Goal: Check status: Check status

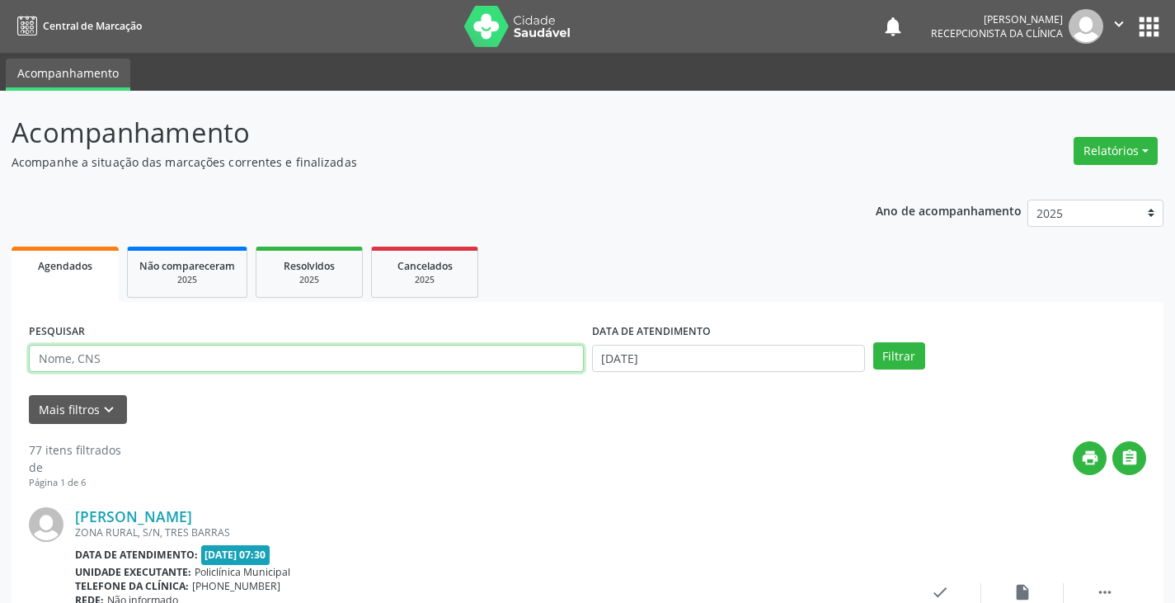
click at [341, 358] on input "text" at bounding box center [306, 359] width 555 height 28
click at [873, 342] on button "Filtrar" at bounding box center [899, 356] width 52 height 28
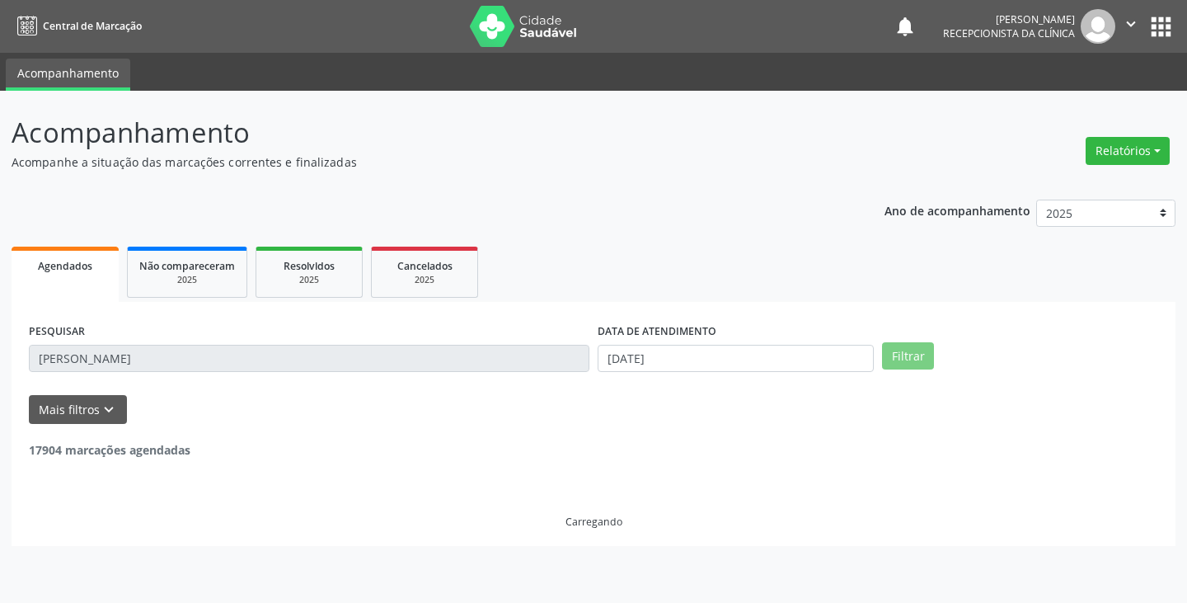
click at [339, 359] on input "[PERSON_NAME]" at bounding box center [309, 359] width 561 height 28
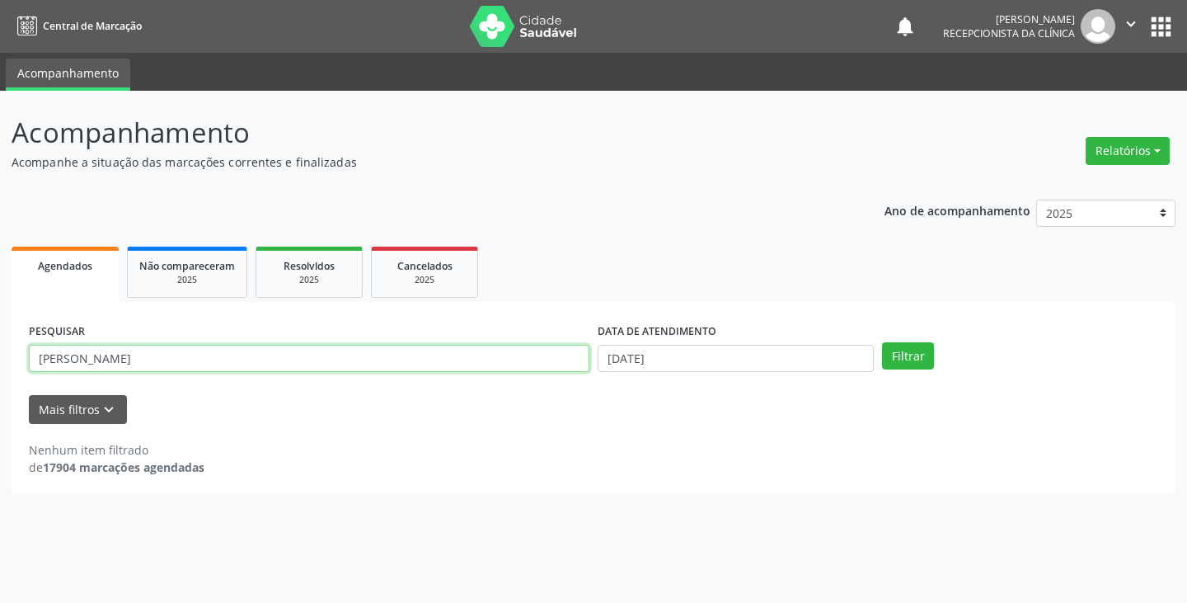
click at [339, 359] on input "[PERSON_NAME]" at bounding box center [309, 359] width 561 height 28
click at [882, 342] on button "Filtrar" at bounding box center [908, 356] width 52 height 28
click at [454, 359] on input "[PERSON_NAME]" at bounding box center [309, 359] width 561 height 28
type input "a"
type input "clau"
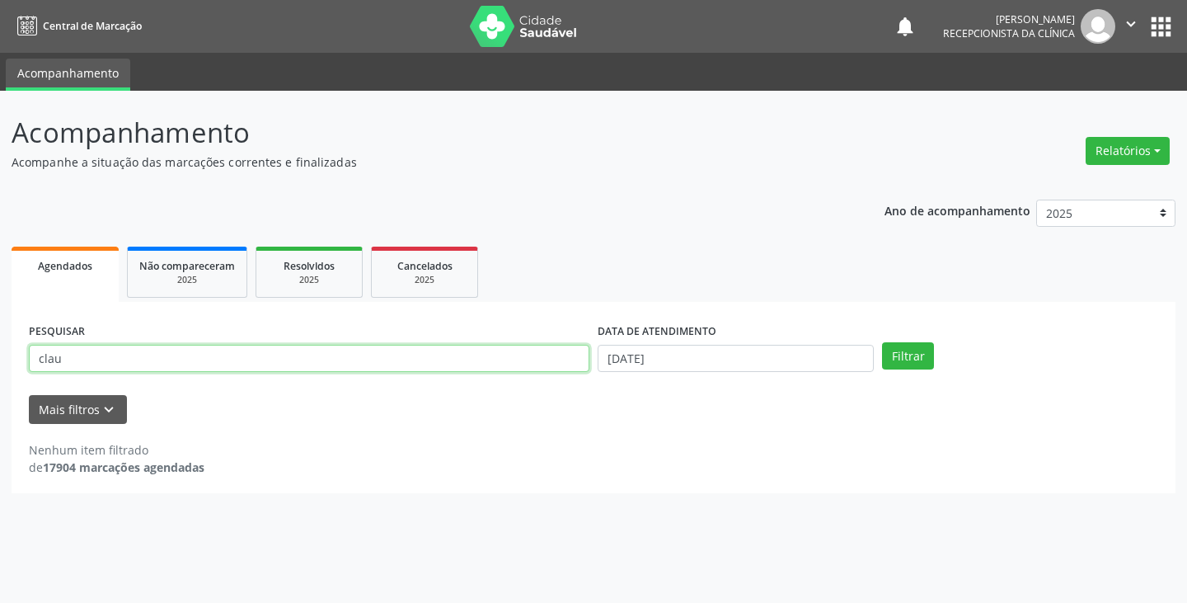
click at [882, 342] on button "Filtrar" at bounding box center [908, 356] width 52 height 28
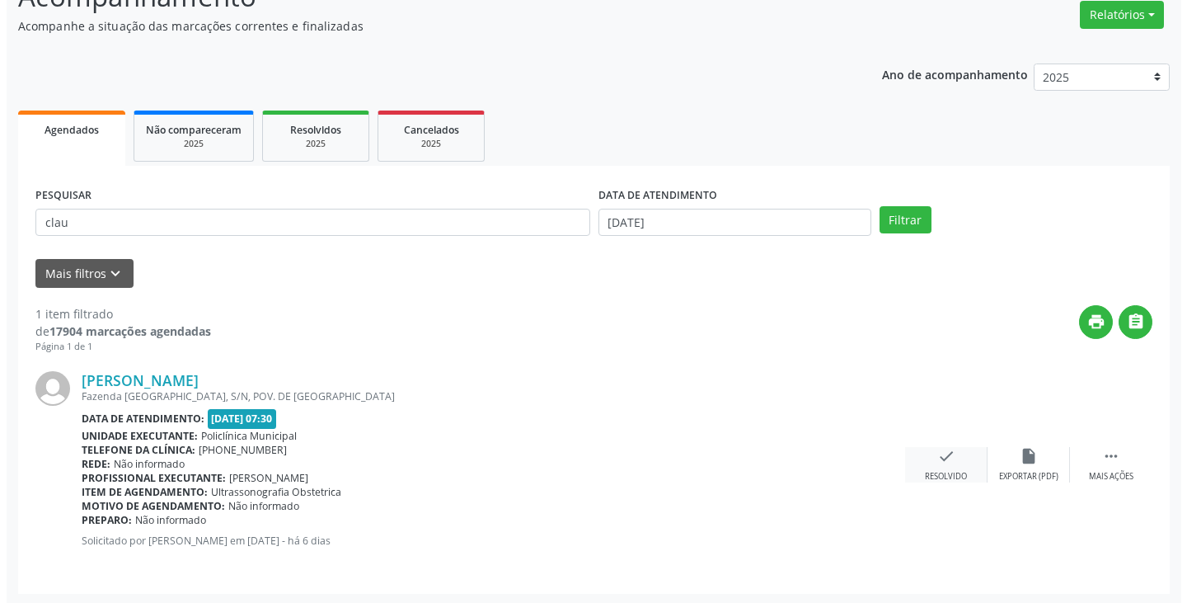
scroll to position [138, 0]
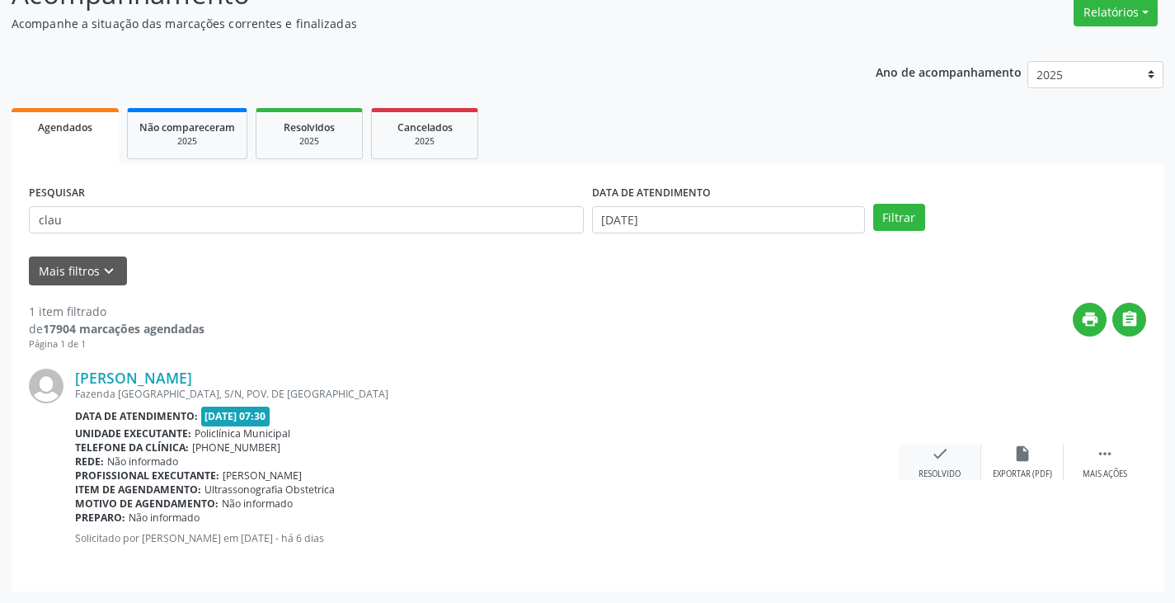
click at [936, 462] on icon "check" at bounding box center [940, 453] width 18 height 18
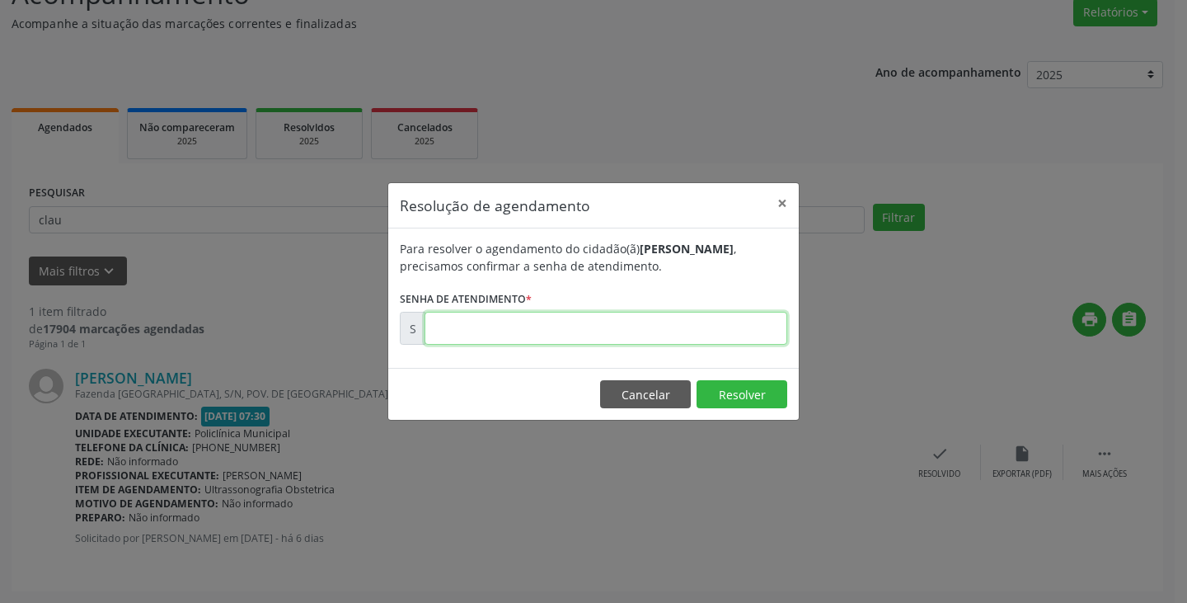
click at [626, 335] on input "text" at bounding box center [606, 328] width 363 height 33
type input "00176487"
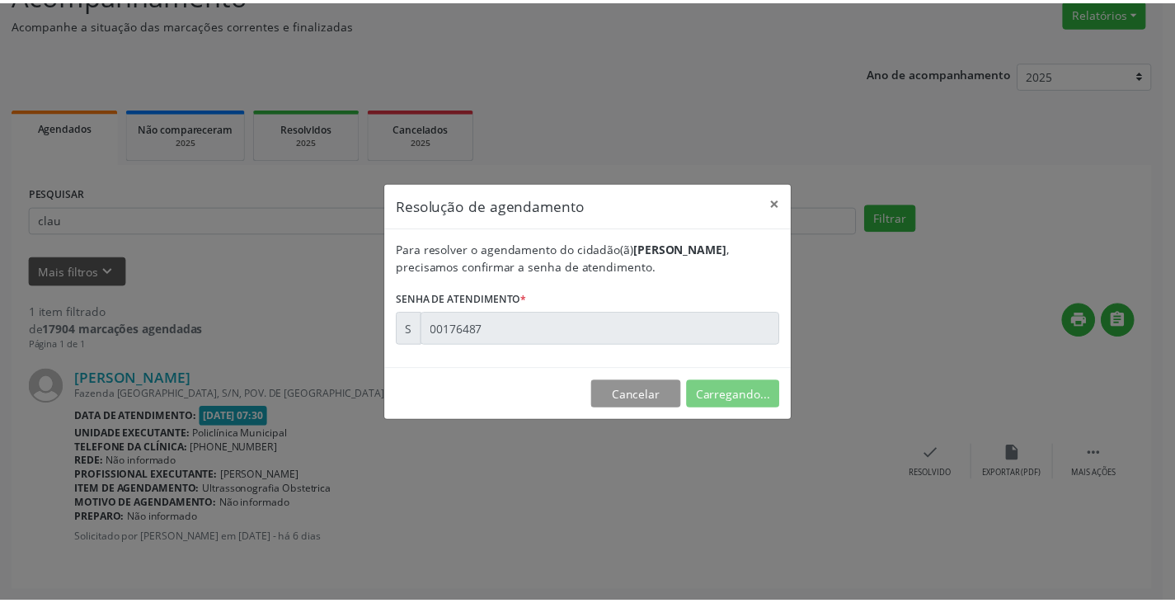
scroll to position [0, 0]
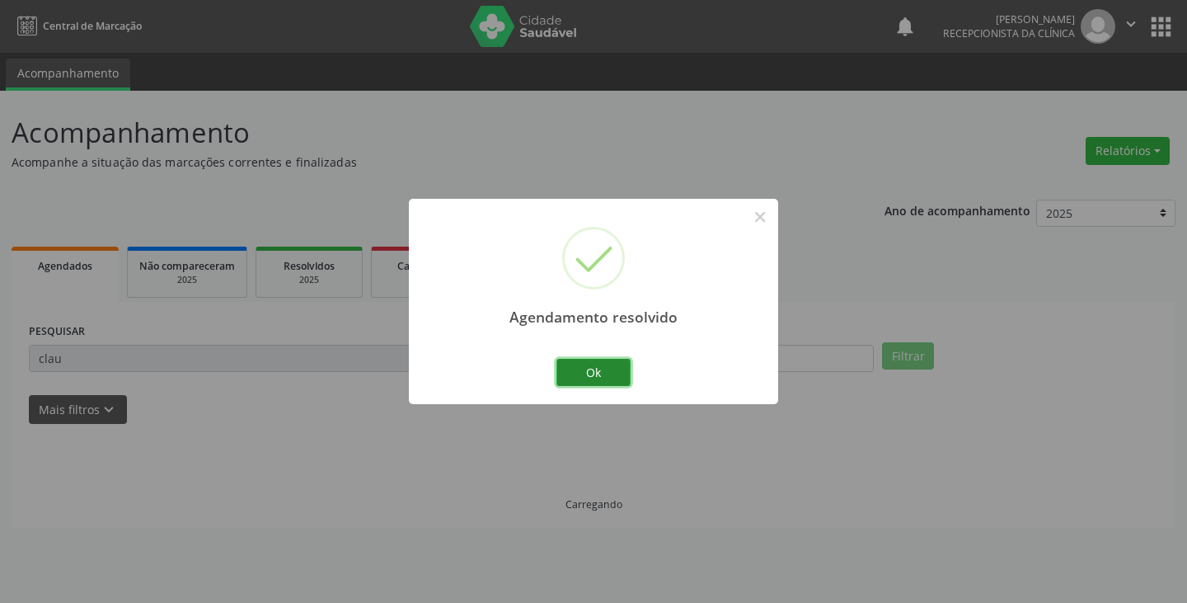
click at [577, 371] on button "Ok" at bounding box center [593, 373] width 74 height 28
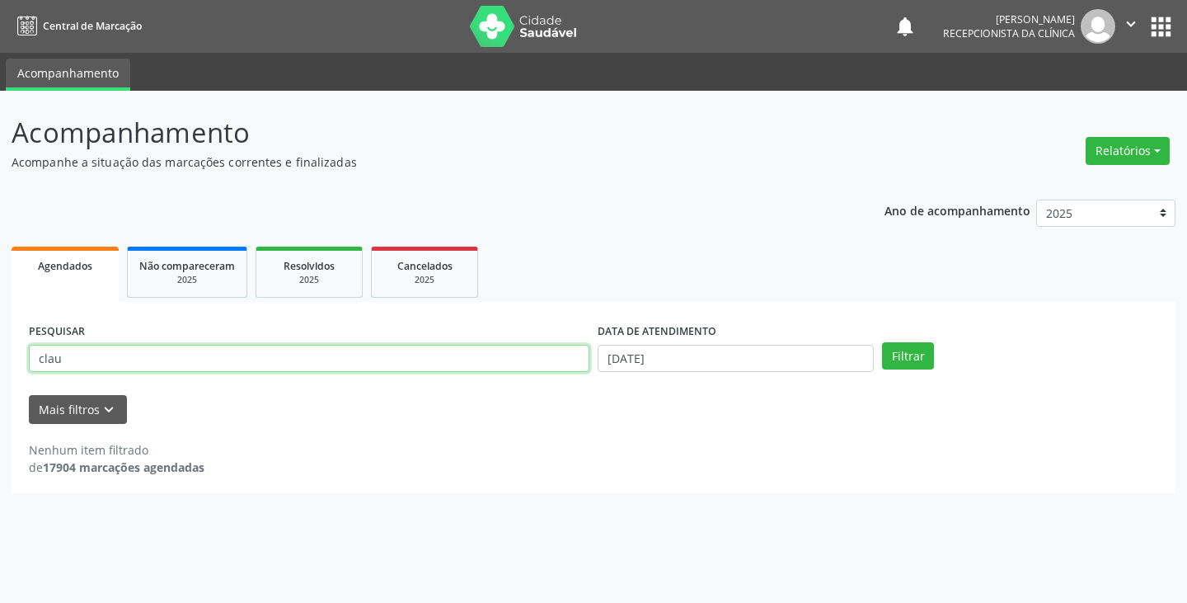
click at [535, 362] on input "clau" at bounding box center [309, 359] width 561 height 28
type input "c"
type input "edil"
click at [882, 342] on button "Filtrar" at bounding box center [908, 356] width 52 height 28
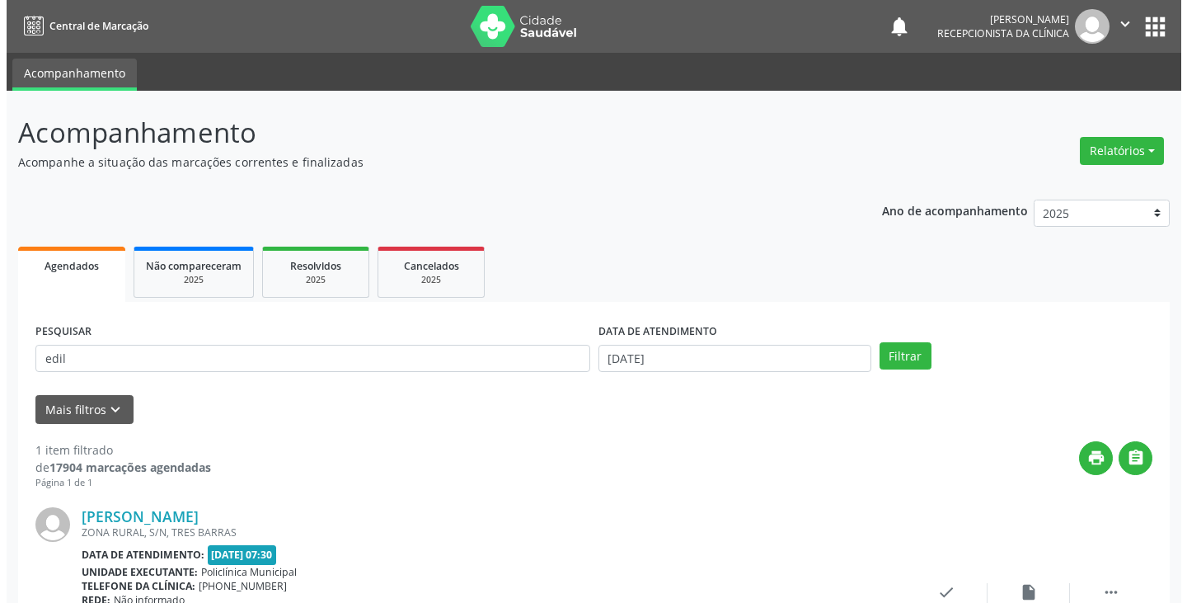
scroll to position [138, 0]
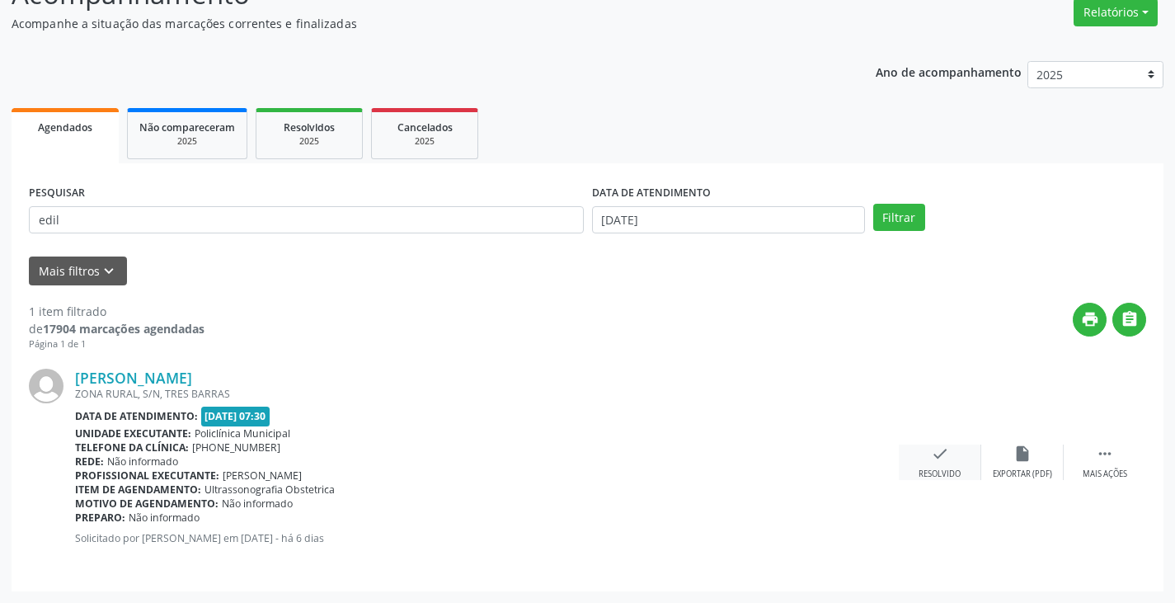
drag, startPoint x: 939, startPoint y: 459, endPoint x: 931, endPoint y: 453, distance: 9.4
click at [931, 453] on icon "check" at bounding box center [940, 453] width 18 height 18
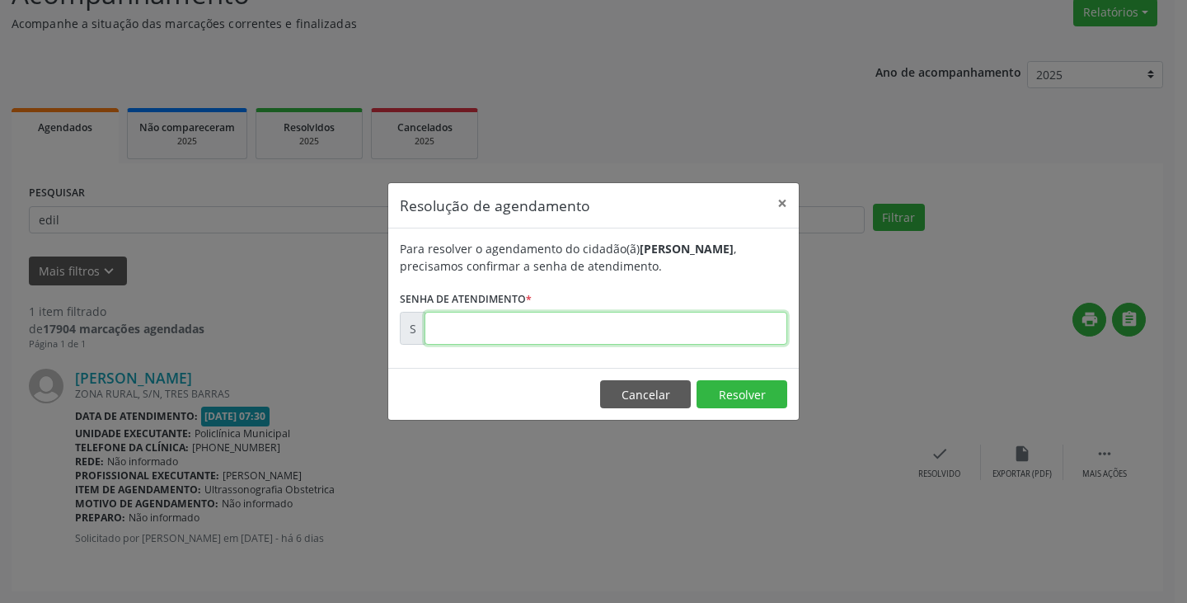
click at [695, 332] on input "text" at bounding box center [606, 328] width 363 height 33
type input "00176458"
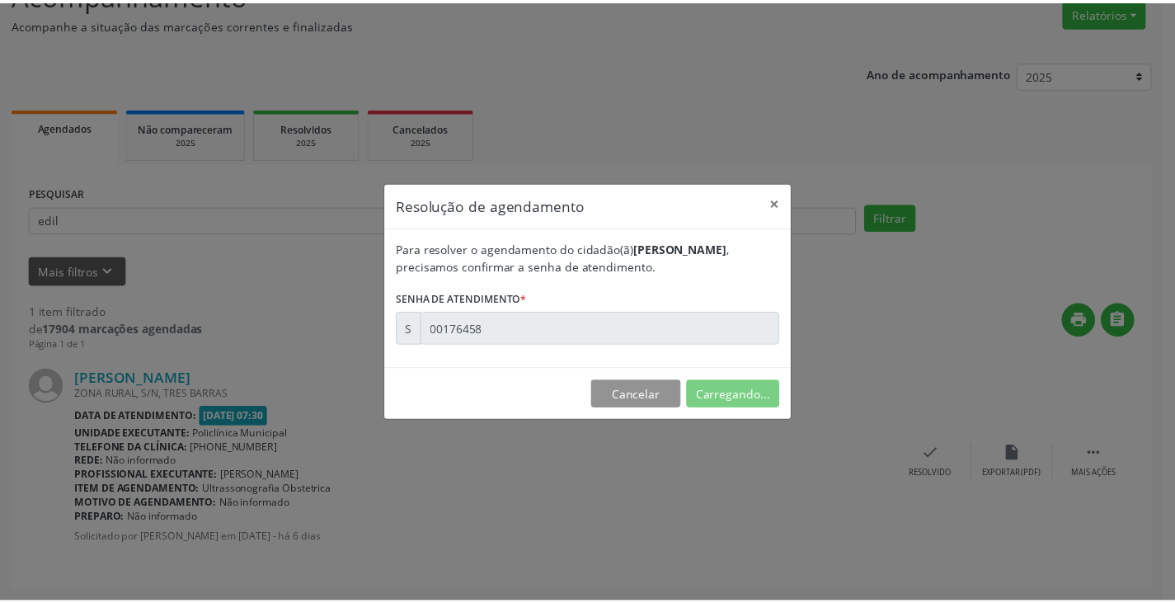
scroll to position [0, 0]
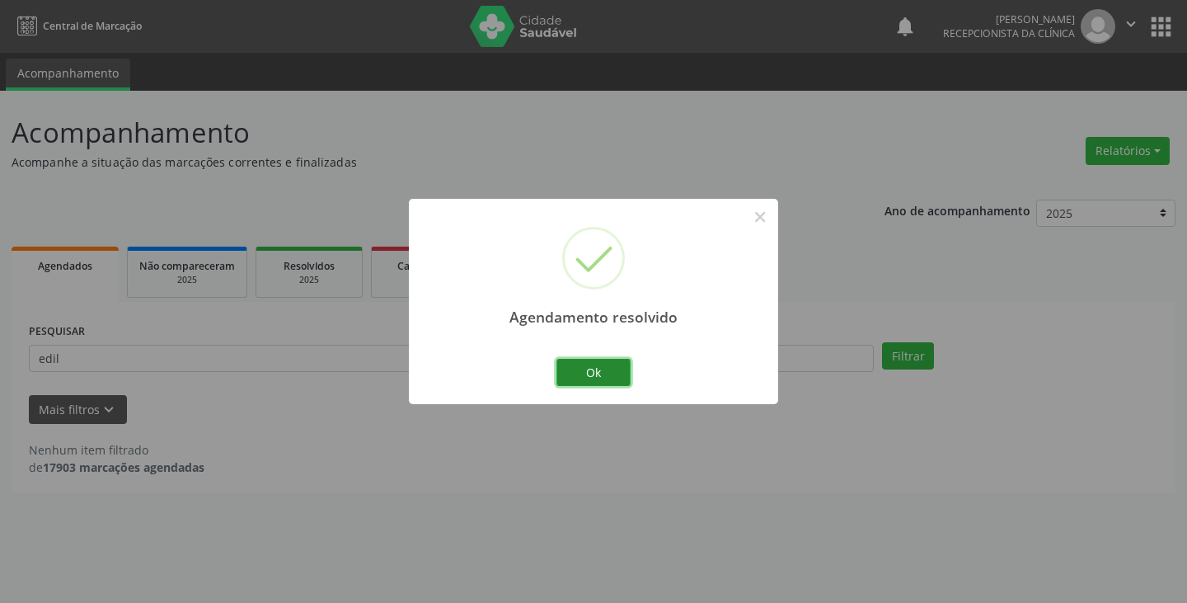
drag, startPoint x: 601, startPoint y: 364, endPoint x: 580, endPoint y: 366, distance: 20.7
click at [598, 366] on button "Ok" at bounding box center [593, 373] width 74 height 28
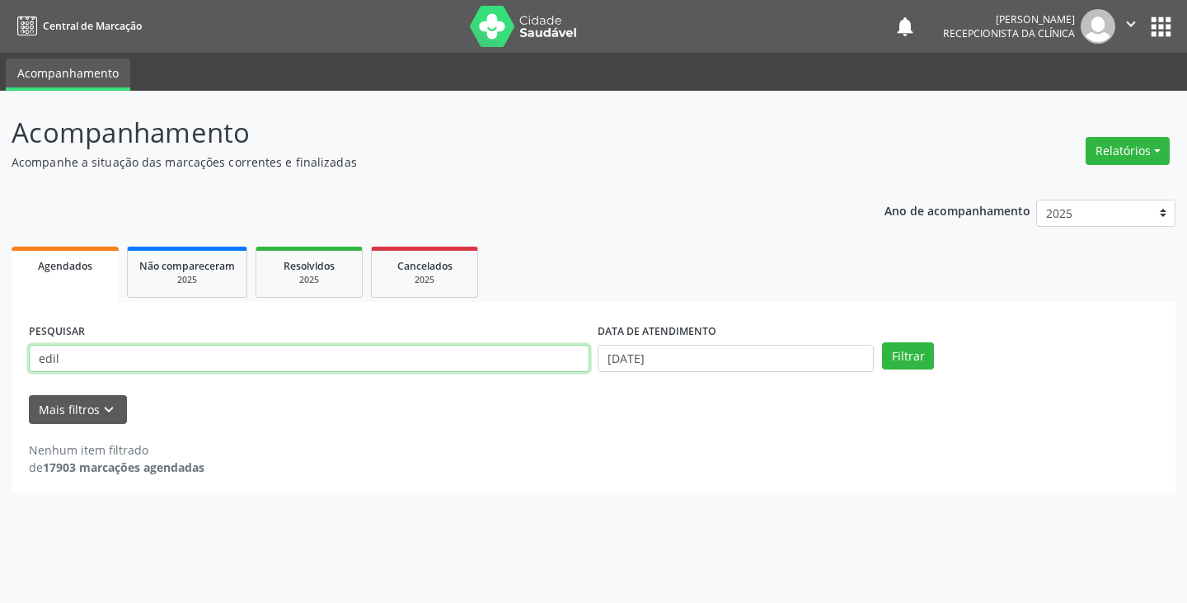
click at [514, 356] on input "edil" at bounding box center [309, 359] width 561 height 28
type input "e"
type input "apare"
click at [882, 342] on button "Filtrar" at bounding box center [908, 356] width 52 height 28
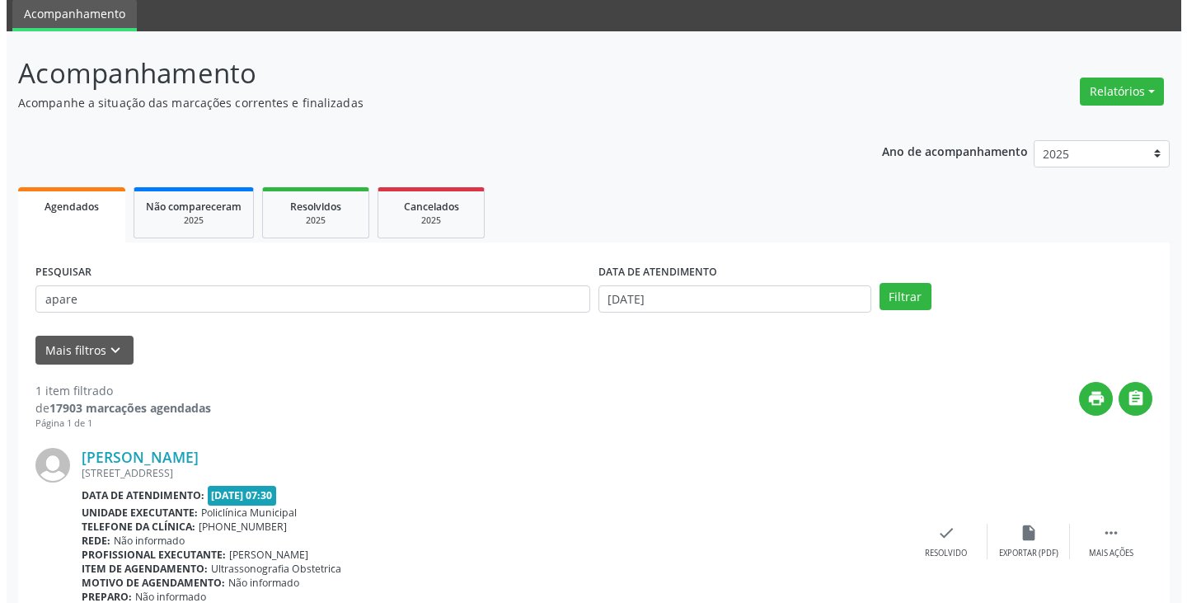
scroll to position [138, 0]
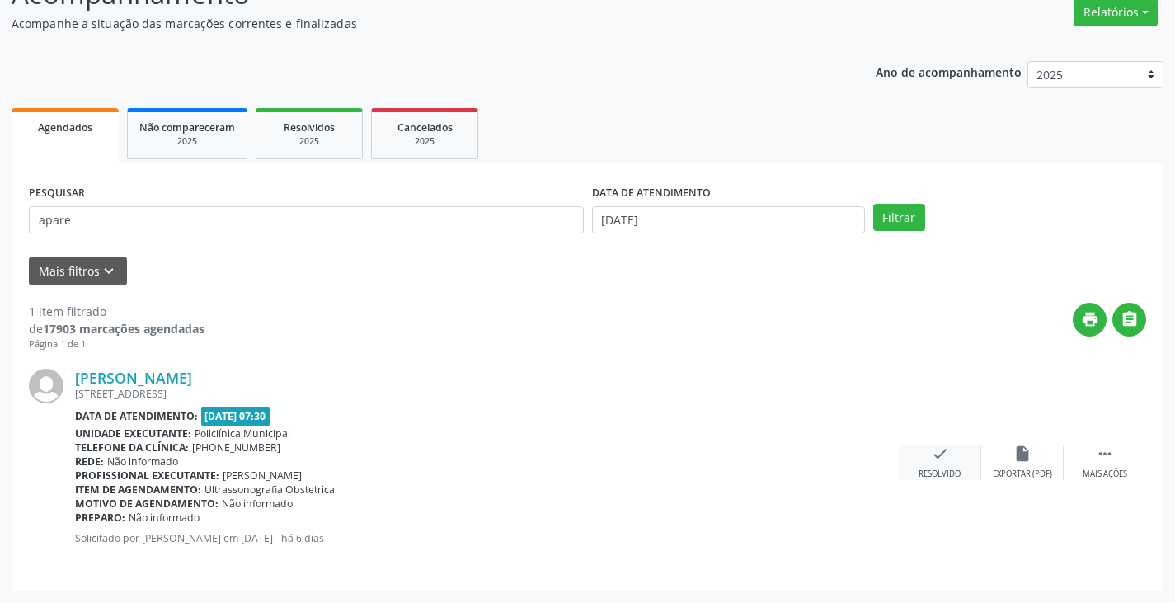
click at [938, 457] on icon "check" at bounding box center [940, 453] width 18 height 18
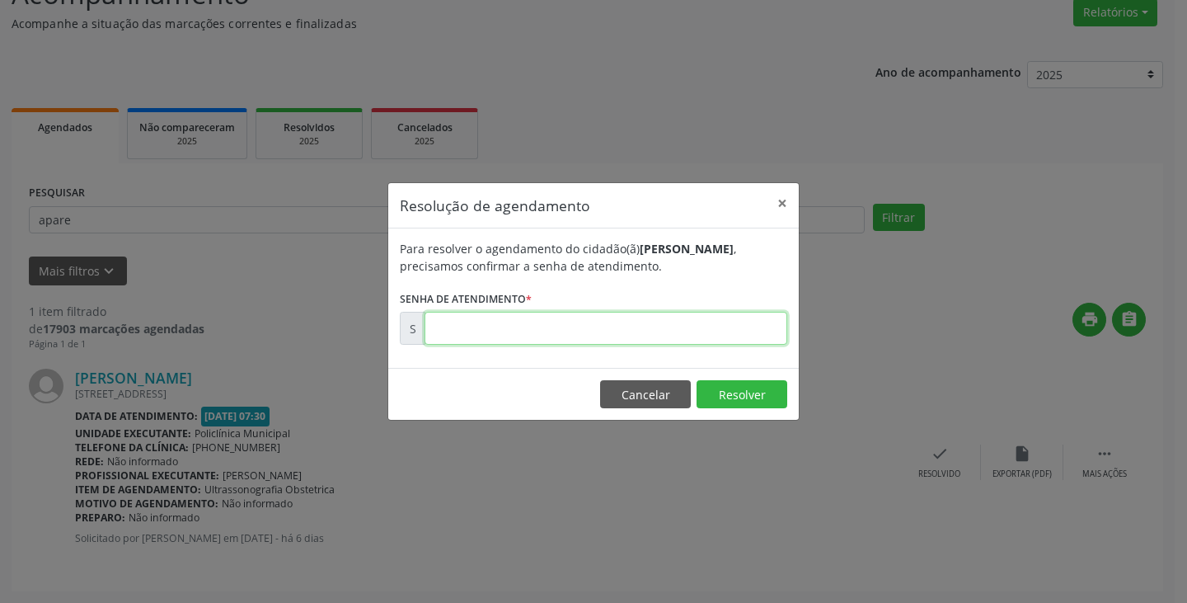
click at [701, 327] on input "text" at bounding box center [606, 328] width 363 height 33
type input "00176490"
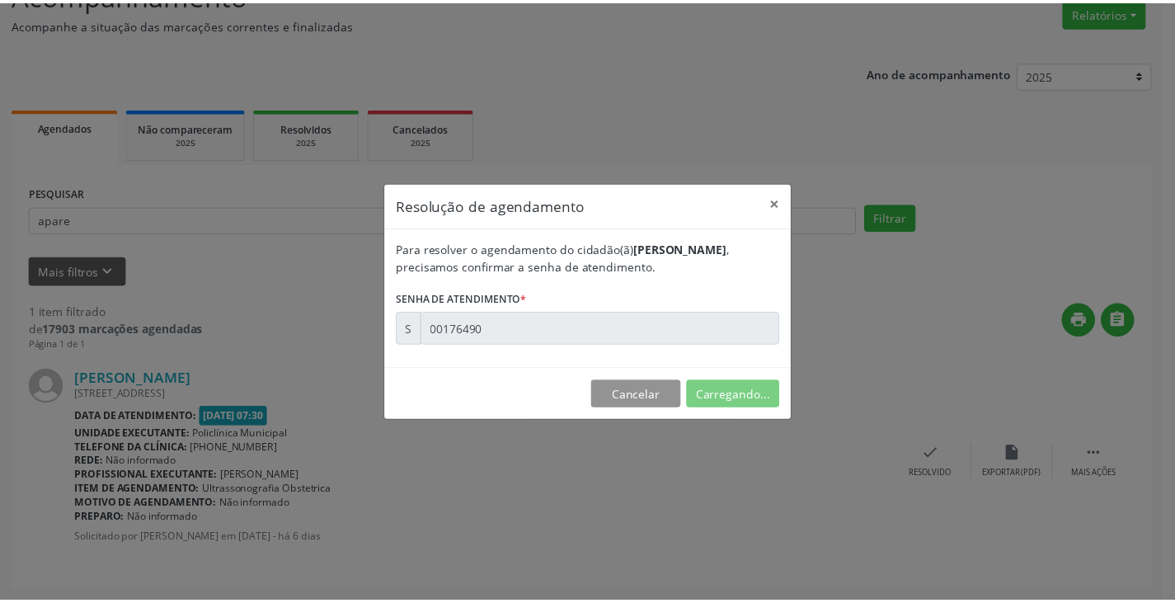
scroll to position [0, 0]
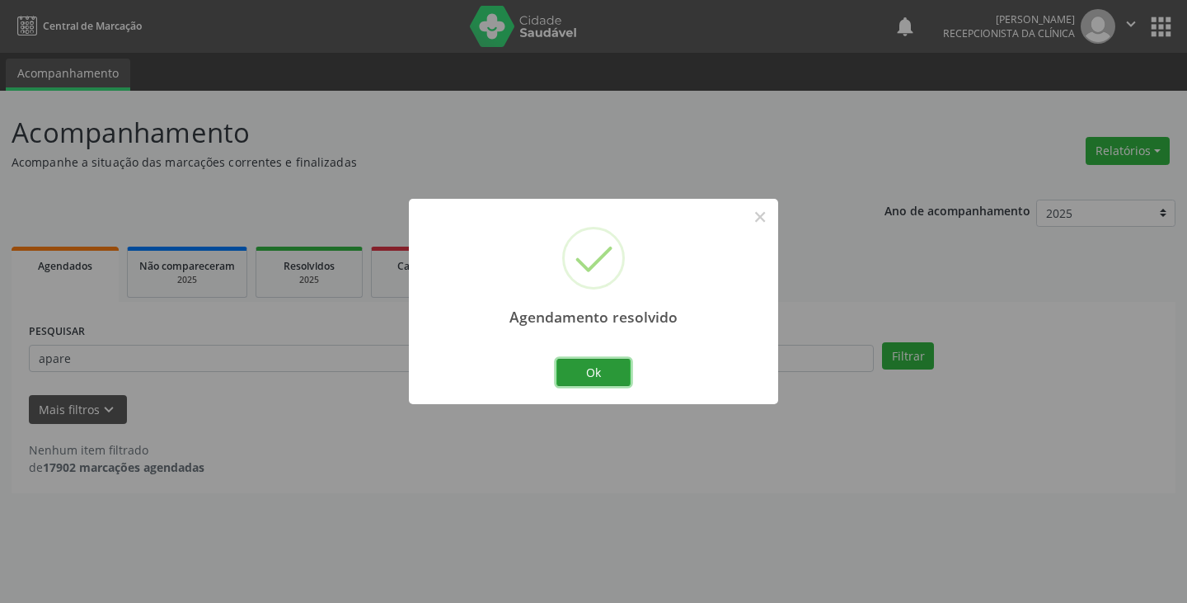
drag, startPoint x: 602, startPoint y: 368, endPoint x: 539, endPoint y: 353, distance: 64.6
click at [597, 367] on button "Ok" at bounding box center [593, 373] width 74 height 28
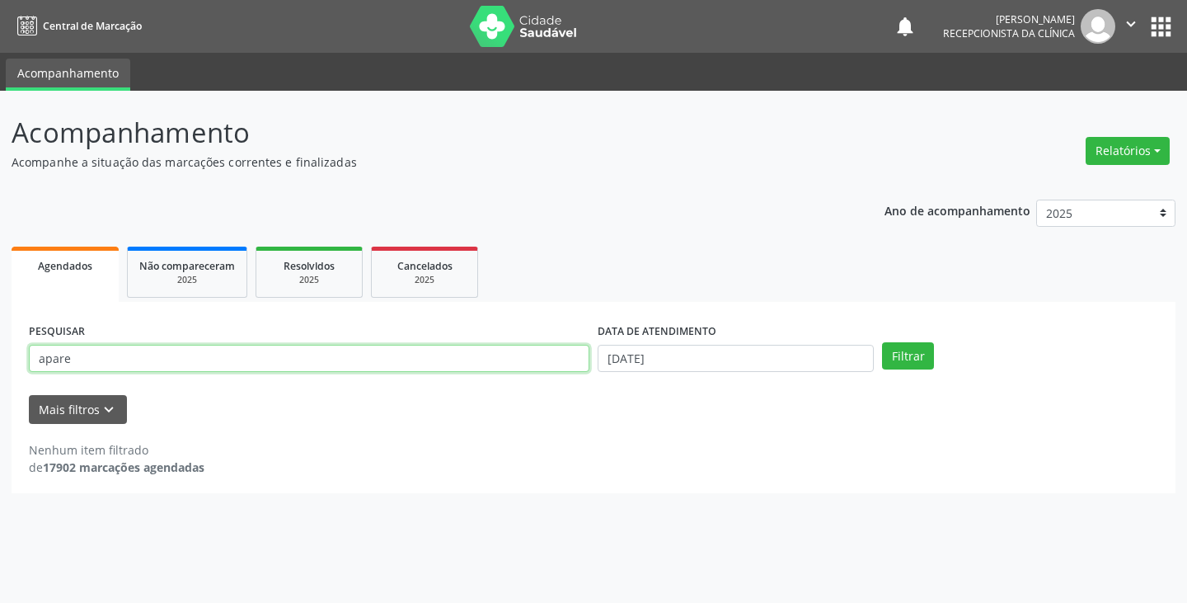
click at [537, 350] on input "apare" at bounding box center [309, 359] width 561 height 28
type input "a"
type input "josia"
click at [882, 342] on button "Filtrar" at bounding box center [908, 356] width 52 height 28
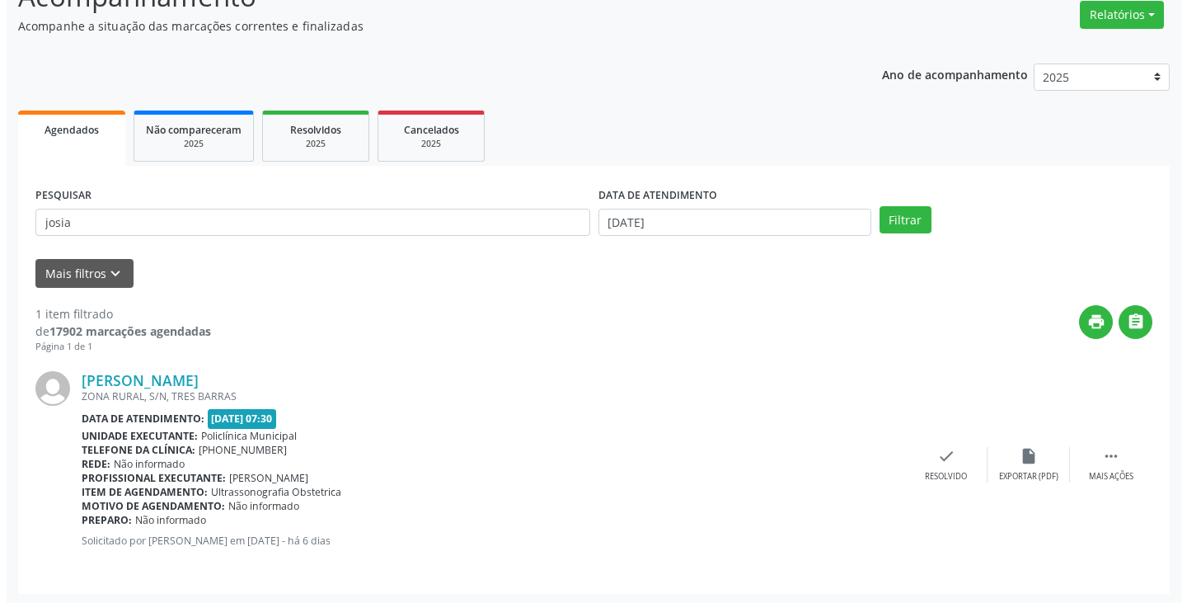
scroll to position [138, 0]
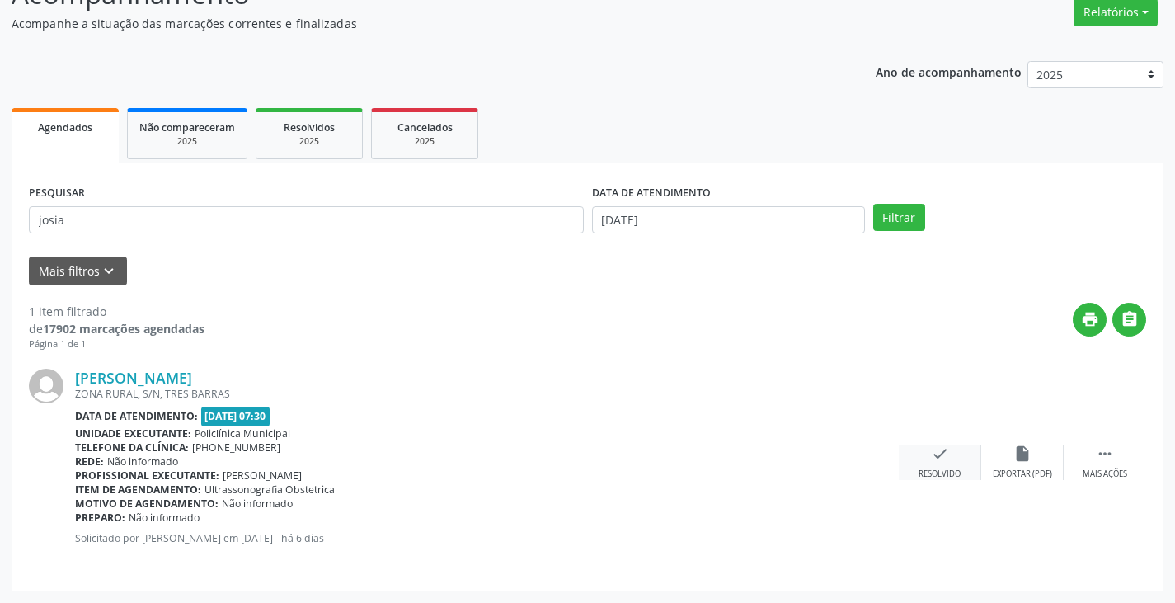
click at [941, 458] on icon "check" at bounding box center [940, 453] width 18 height 18
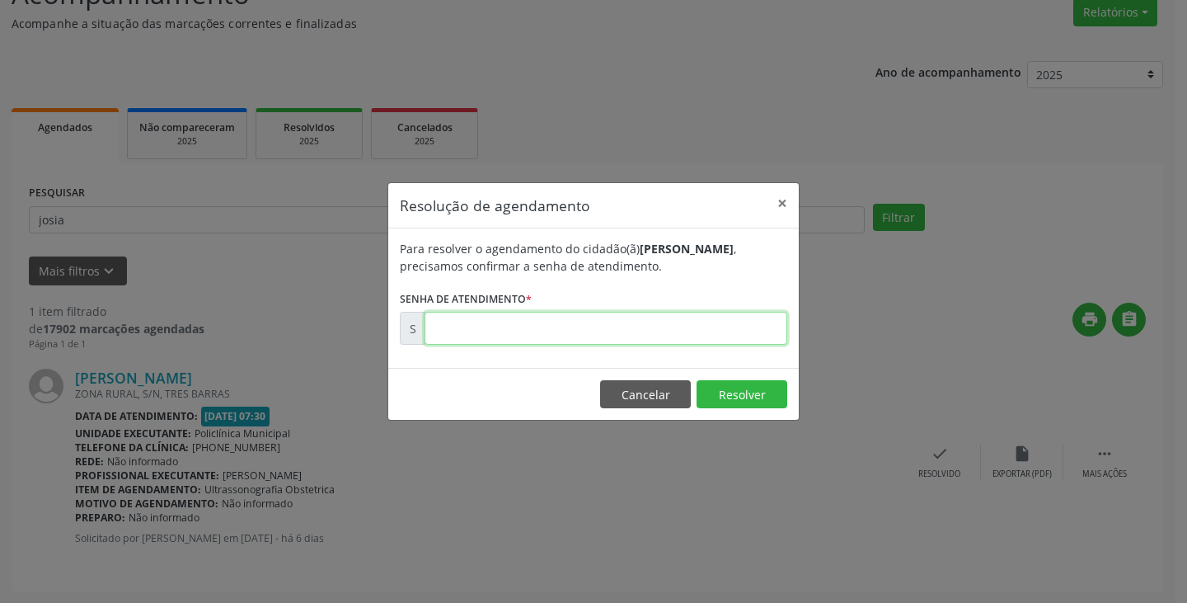
click at [722, 340] on input "text" at bounding box center [606, 328] width 363 height 33
type input "00176489"
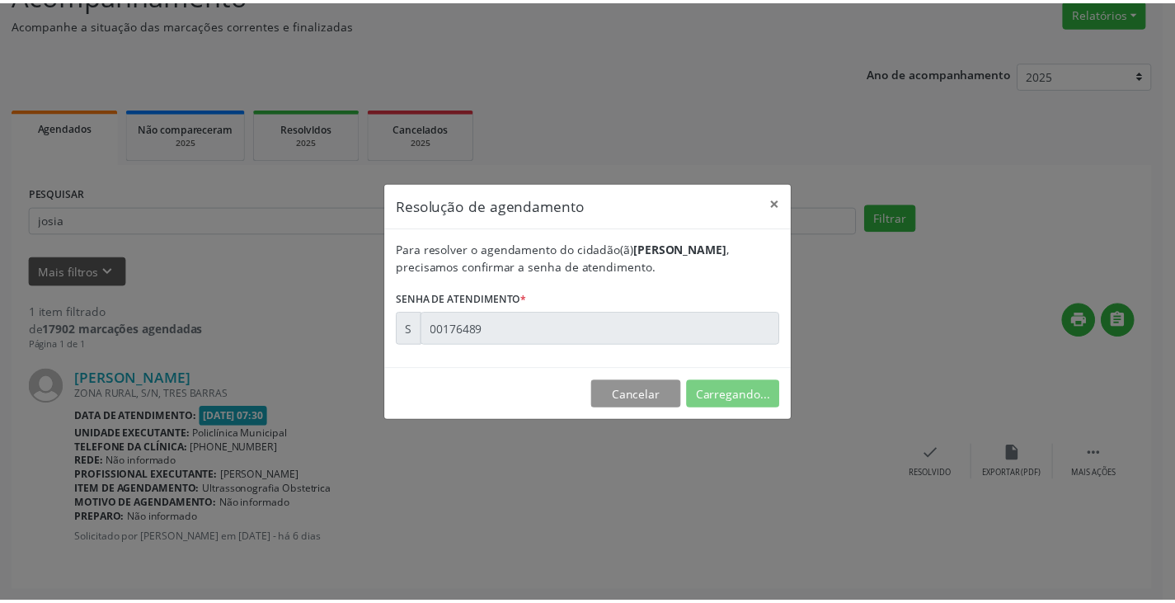
scroll to position [0, 0]
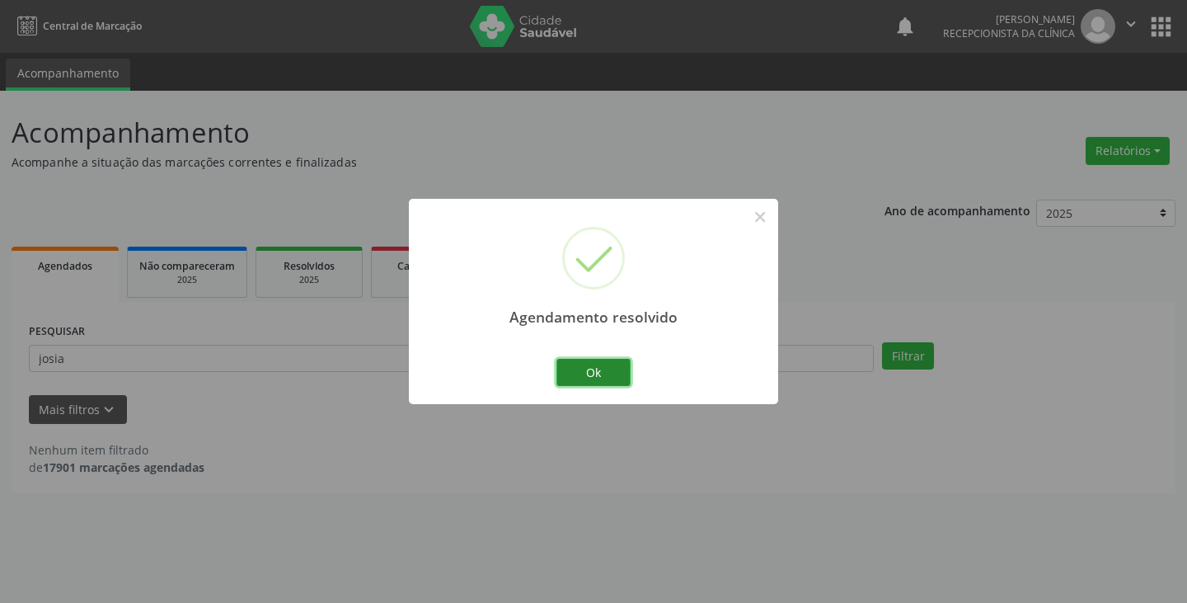
click at [584, 377] on button "Ok" at bounding box center [593, 373] width 74 height 28
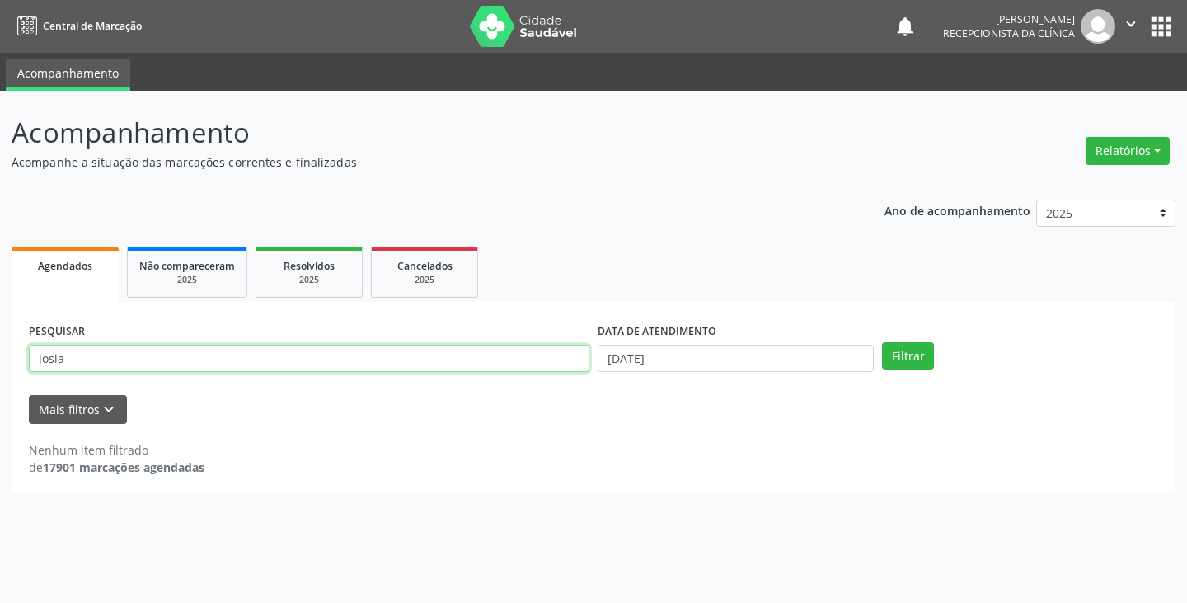
click at [502, 362] on input "josia" at bounding box center [309, 359] width 561 height 28
click at [882, 342] on button "Filtrar" at bounding box center [908, 356] width 52 height 28
click at [404, 349] on input "jluan" at bounding box center [309, 359] width 561 height 28
type input "j"
type input "[PERSON_NAME]"
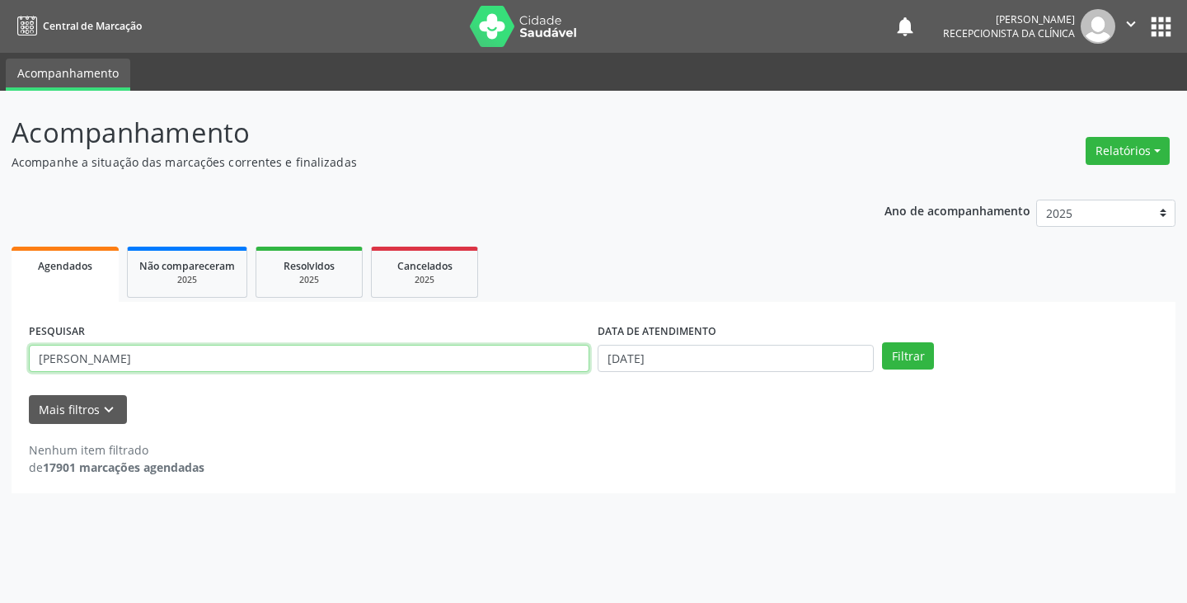
click at [882, 342] on button "Filtrar" at bounding box center [908, 356] width 52 height 28
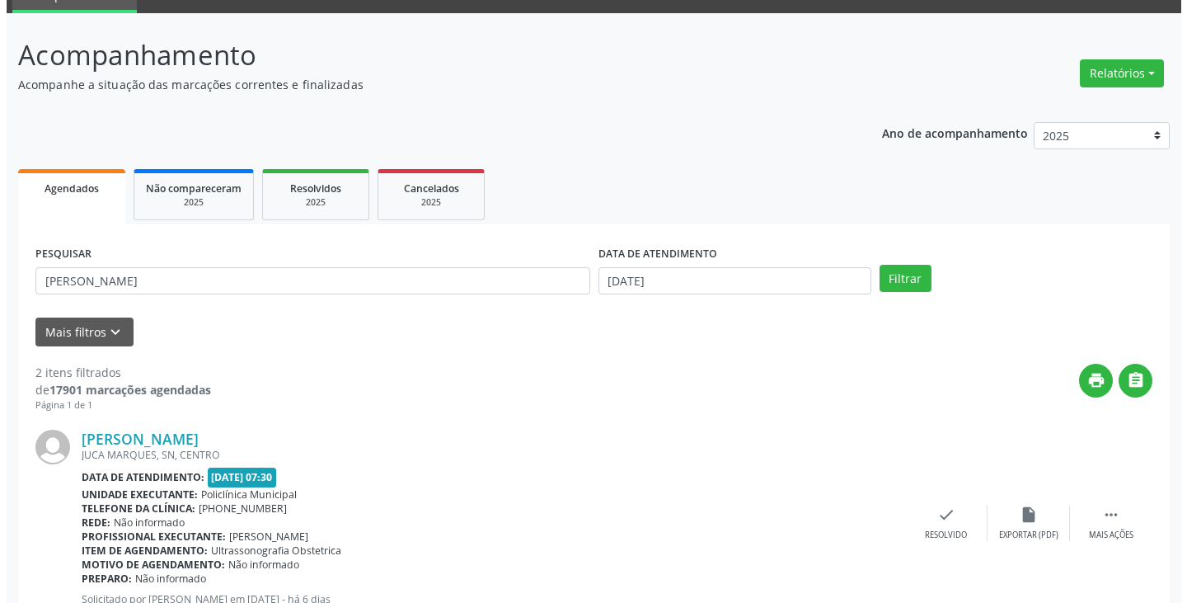
scroll to position [165, 0]
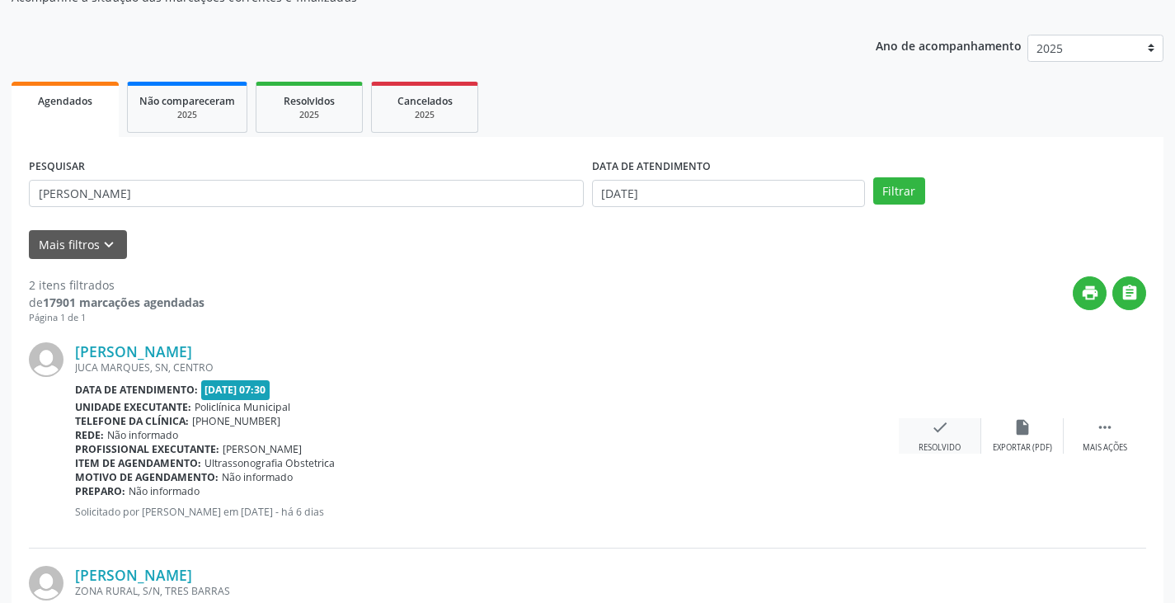
click at [936, 435] on icon "check" at bounding box center [940, 427] width 18 height 18
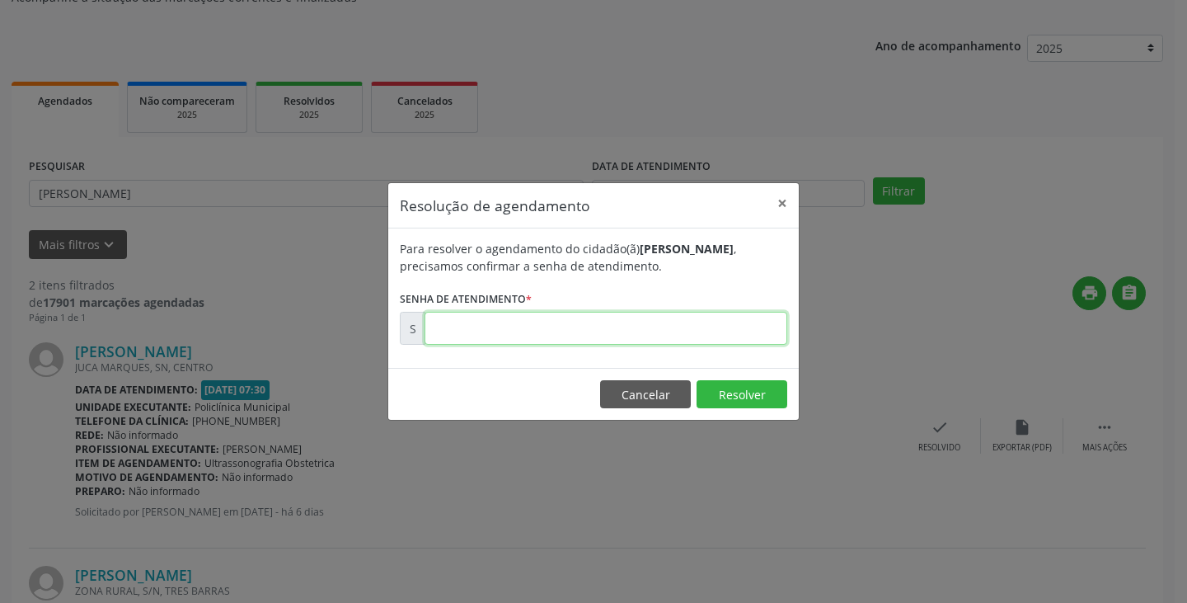
click at [664, 327] on input "text" at bounding box center [606, 328] width 363 height 33
type input "00176463"
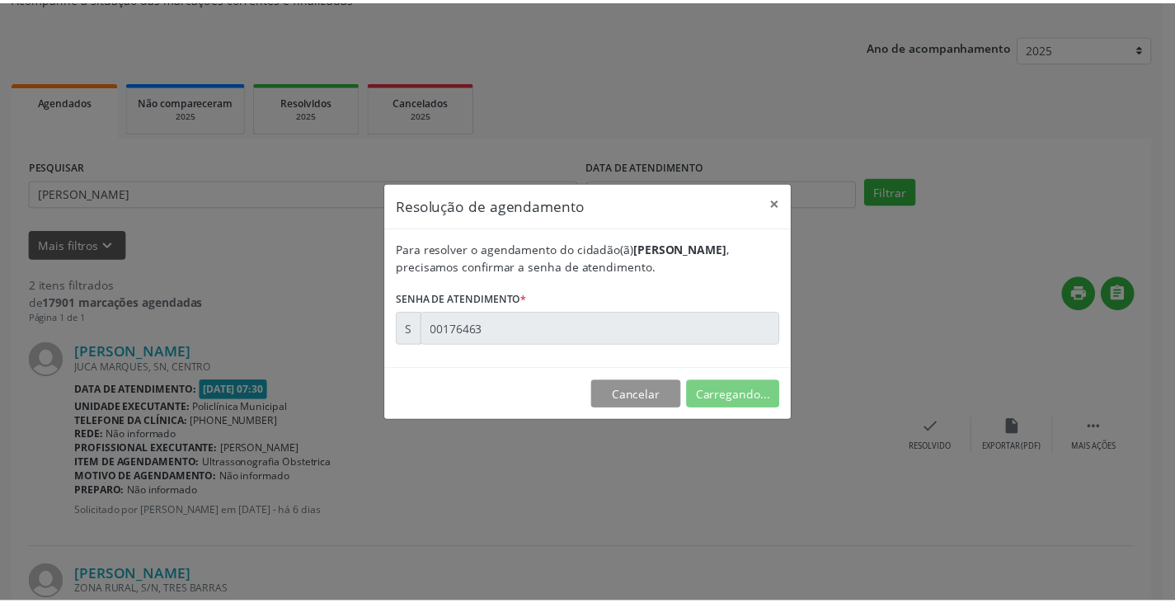
scroll to position [0, 0]
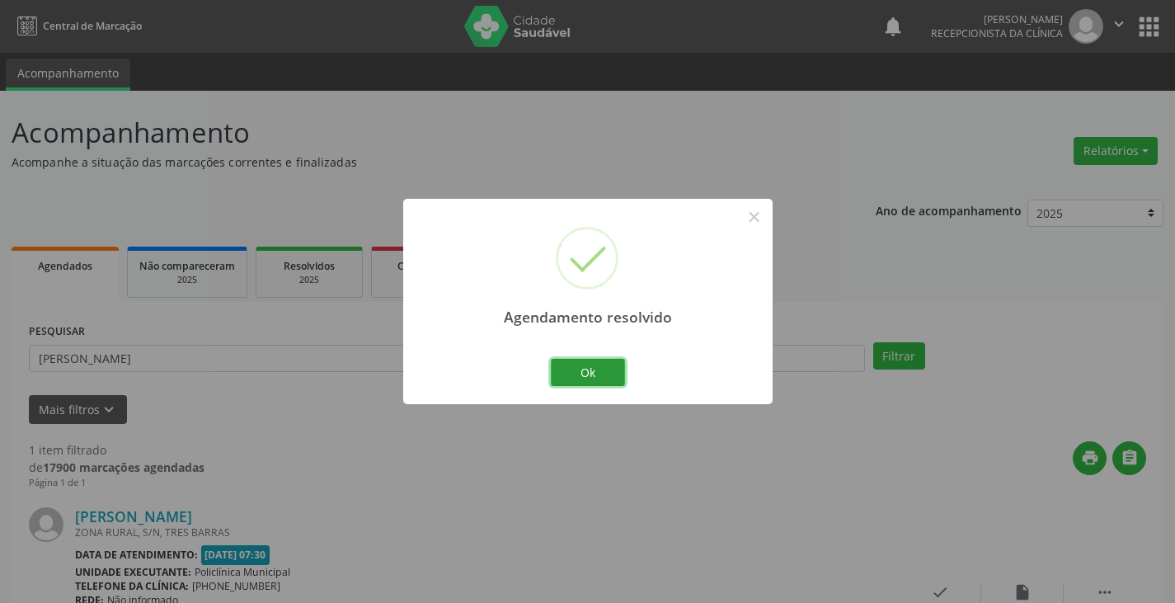
drag, startPoint x: 599, startPoint y: 382, endPoint x: 552, endPoint y: 368, distance: 48.8
click at [594, 379] on button "Ok" at bounding box center [588, 373] width 74 height 28
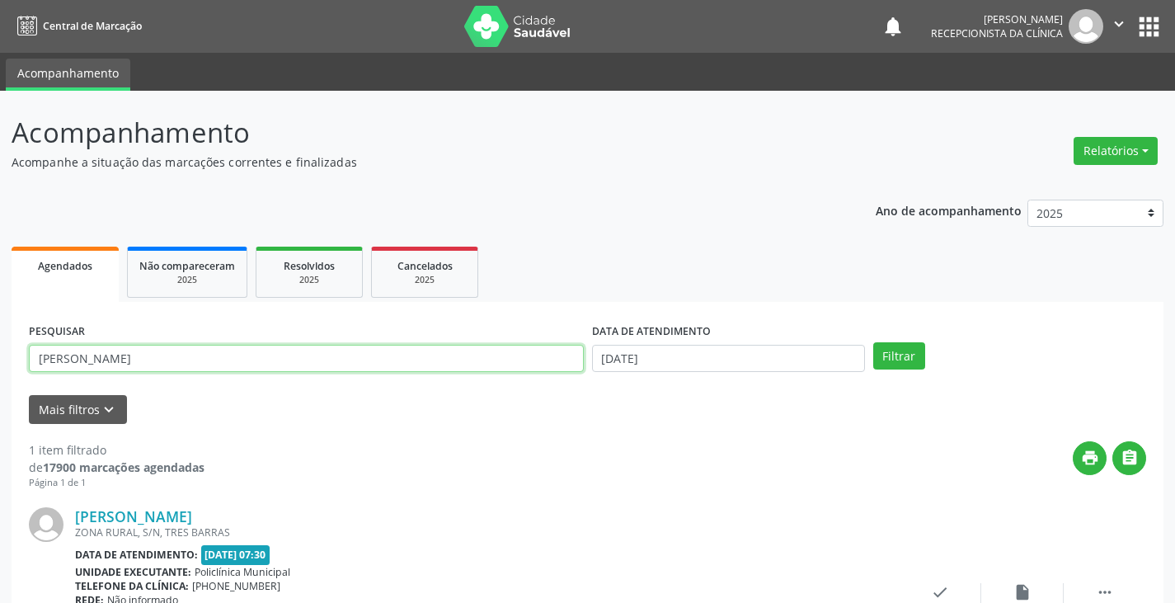
click at [546, 365] on input "[PERSON_NAME]" at bounding box center [306, 359] width 555 height 28
type input "l"
type input "milei"
click at [873, 342] on button "Filtrar" at bounding box center [899, 356] width 52 height 28
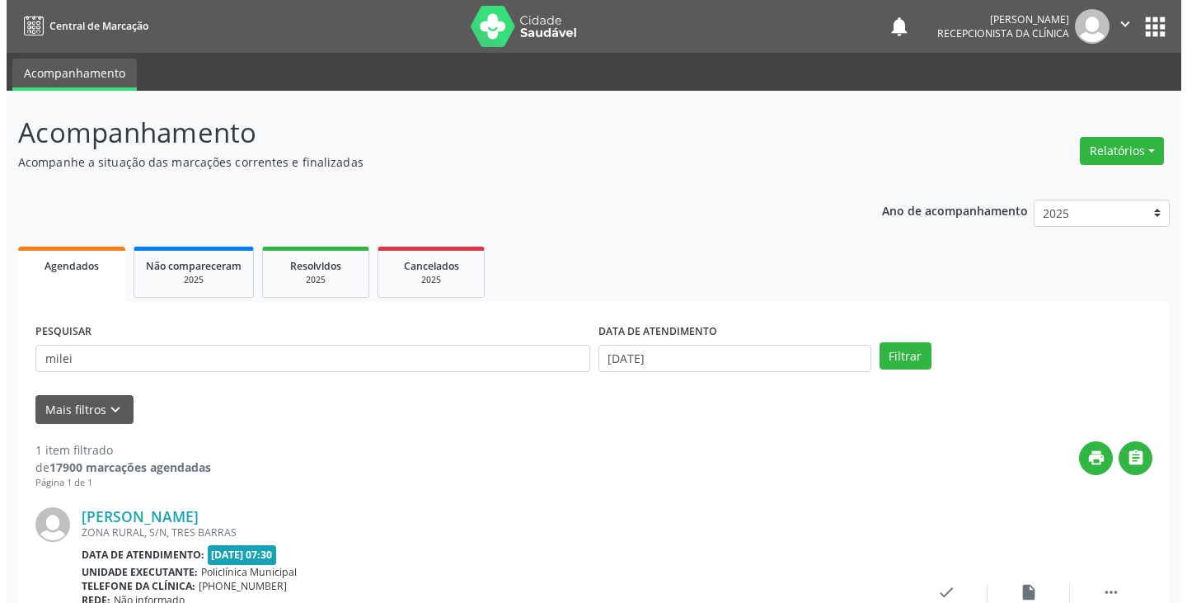
scroll to position [138, 0]
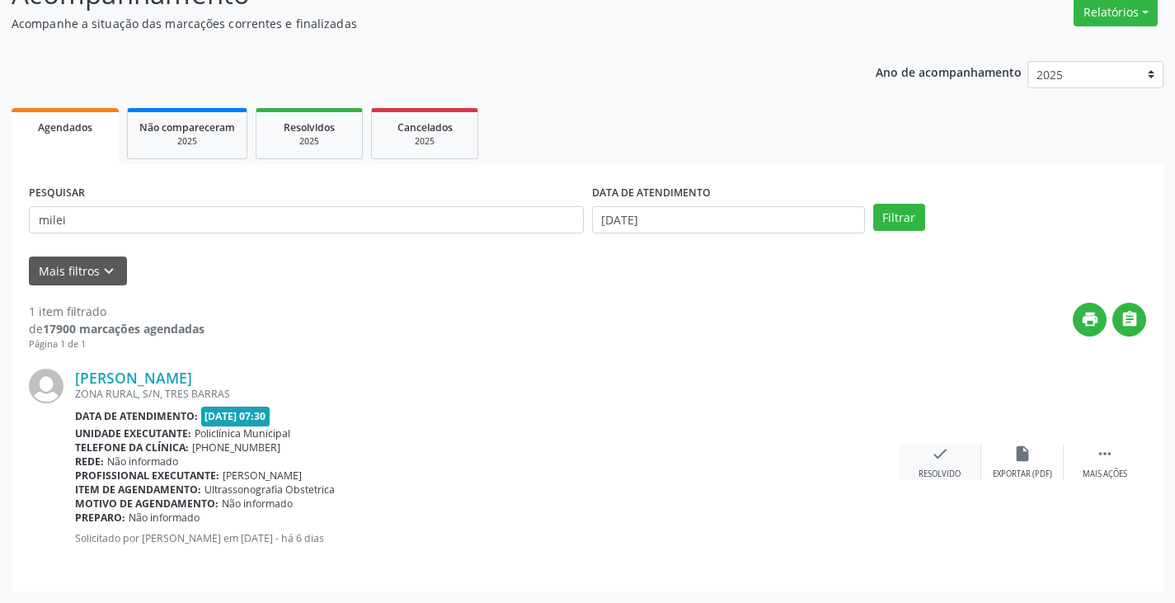
click at [939, 459] on icon "check" at bounding box center [940, 453] width 18 height 18
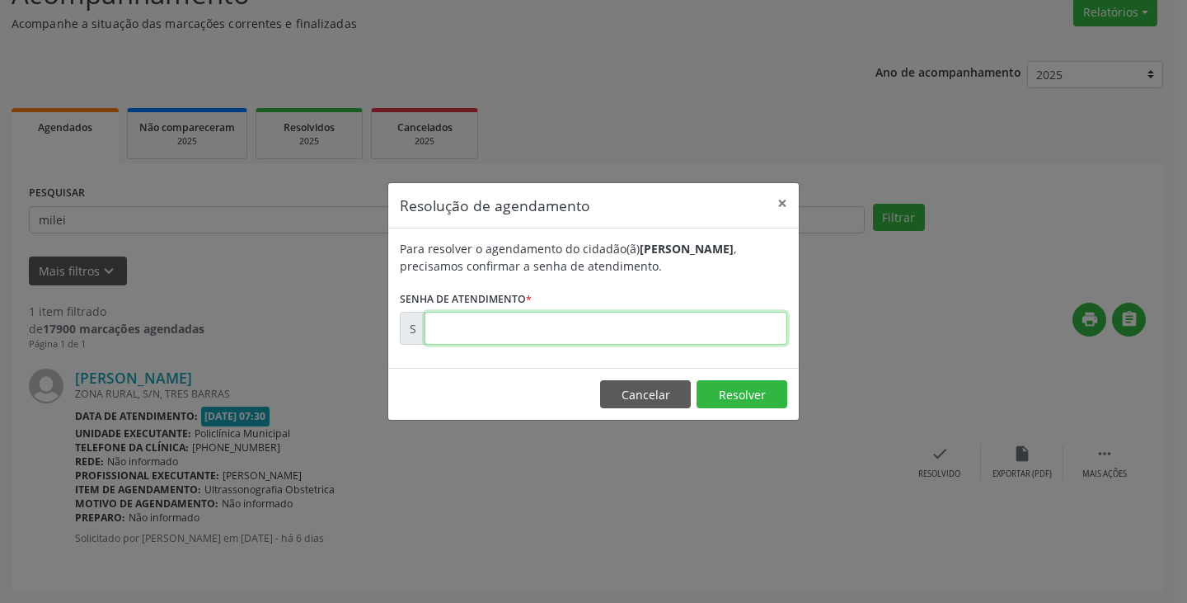
click at [575, 335] on input "text" at bounding box center [606, 328] width 363 height 33
type input "00176380"
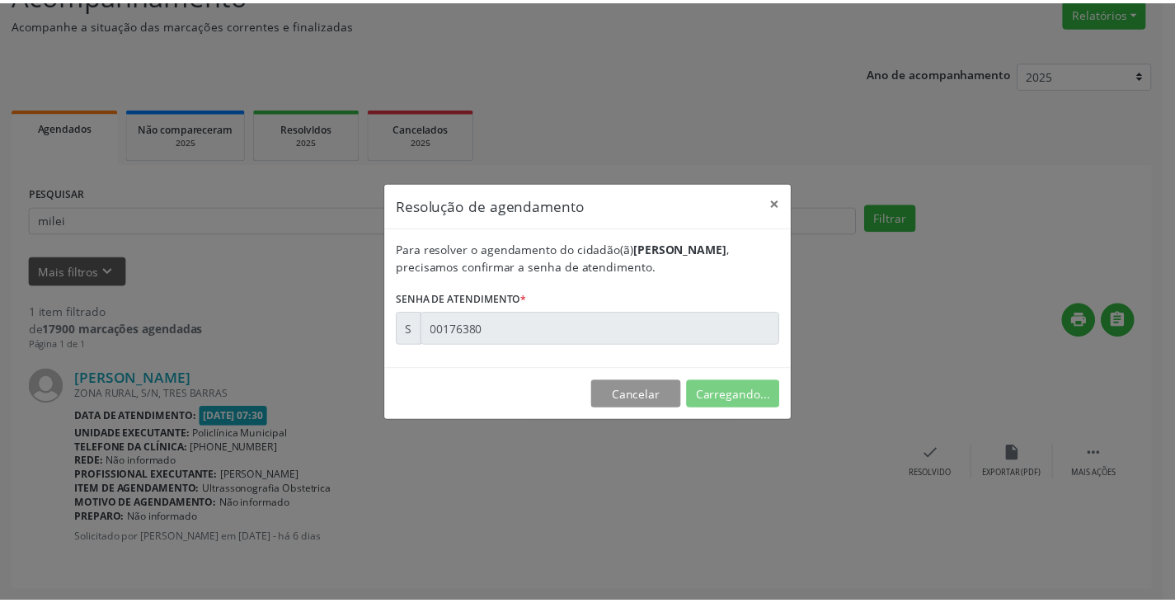
scroll to position [0, 0]
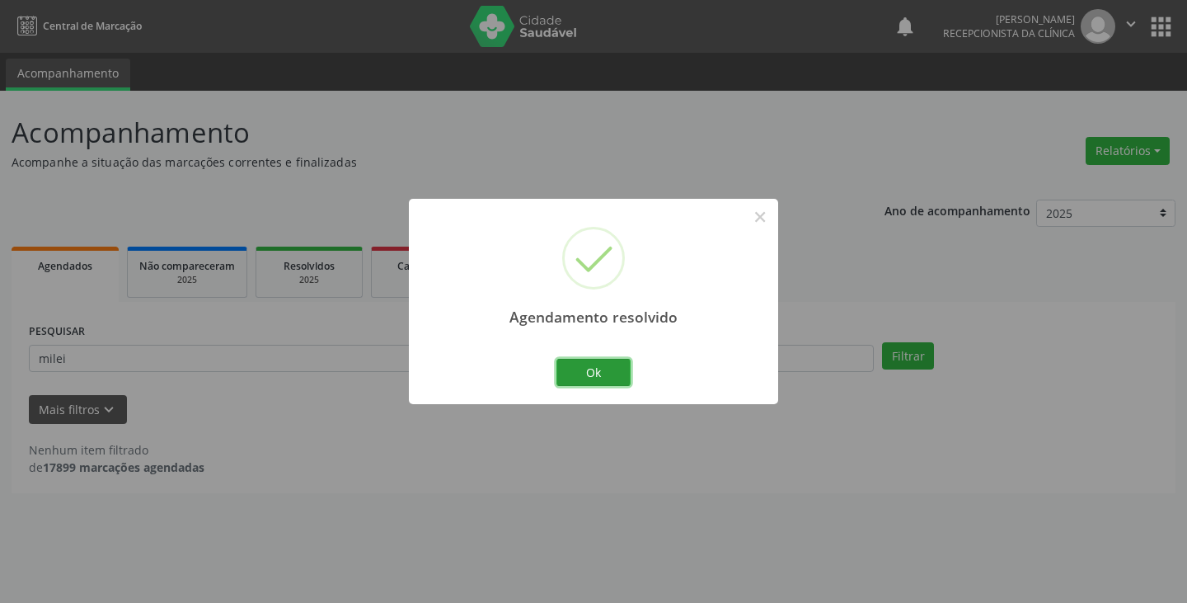
drag, startPoint x: 580, startPoint y: 380, endPoint x: 529, endPoint y: 372, distance: 51.8
click at [576, 380] on button "Ok" at bounding box center [593, 373] width 74 height 28
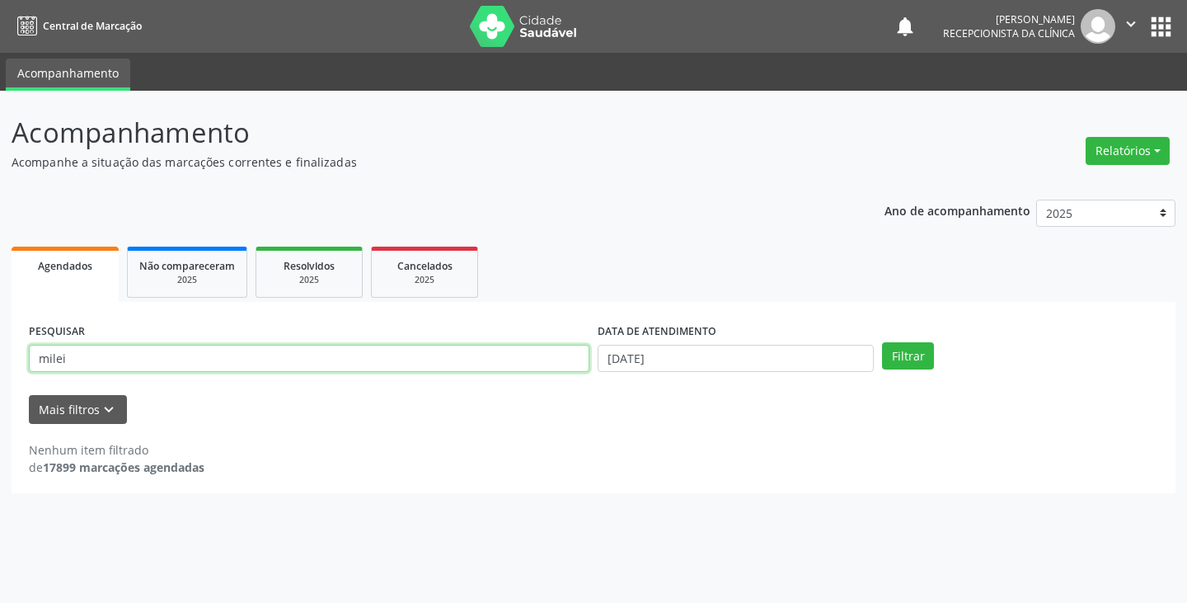
click at [511, 362] on input "milei" at bounding box center [309, 359] width 561 height 28
type input "m"
type input "ias"
click at [882, 342] on button "Filtrar" at bounding box center [908, 356] width 52 height 28
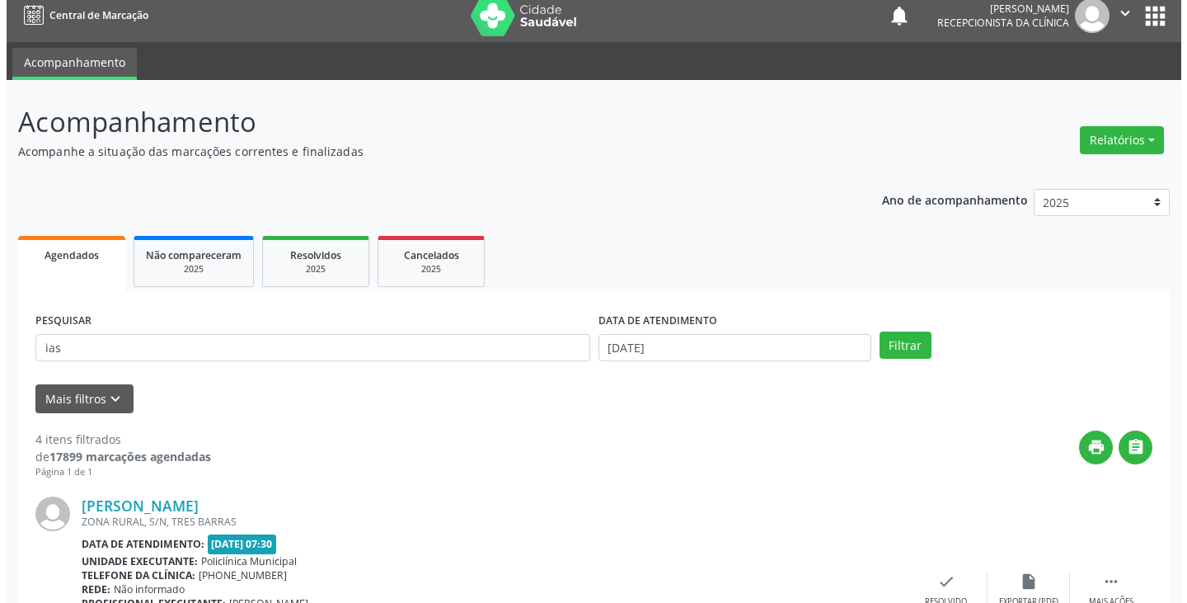
scroll to position [247, 0]
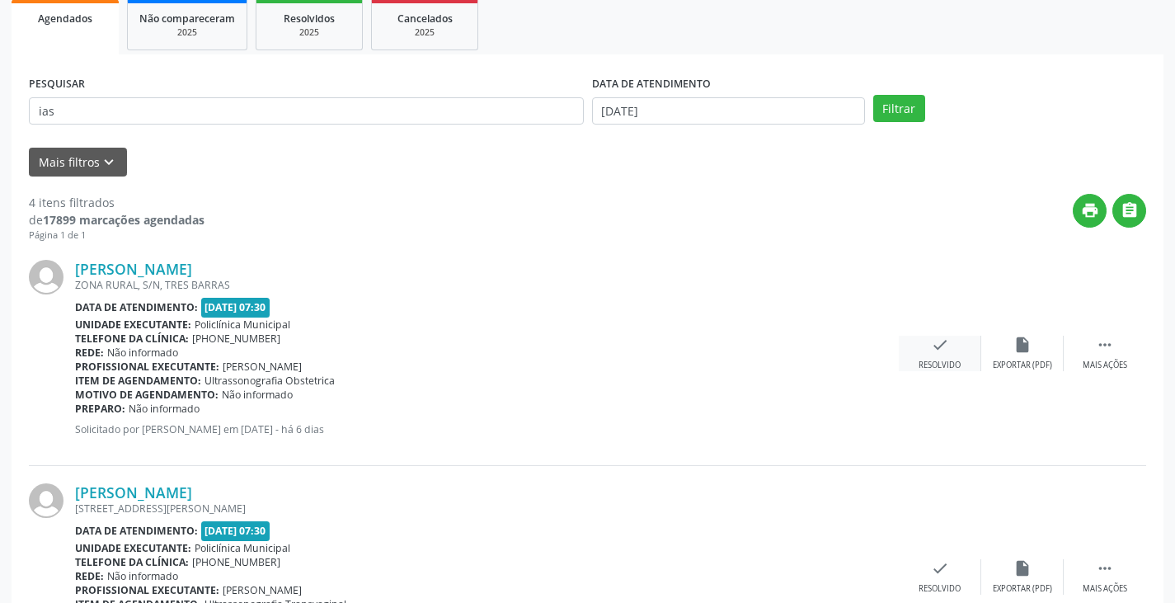
click at [931, 357] on div "check Resolvido" at bounding box center [939, 352] width 82 height 35
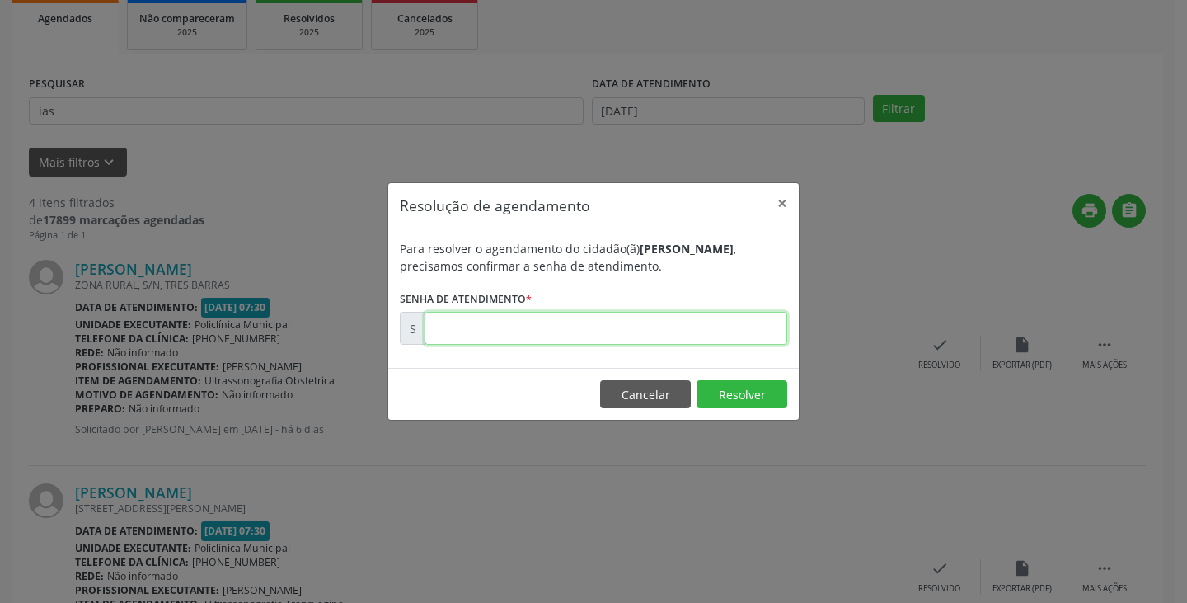
click at [721, 330] on input "text" at bounding box center [606, 328] width 363 height 33
type input "00176488"
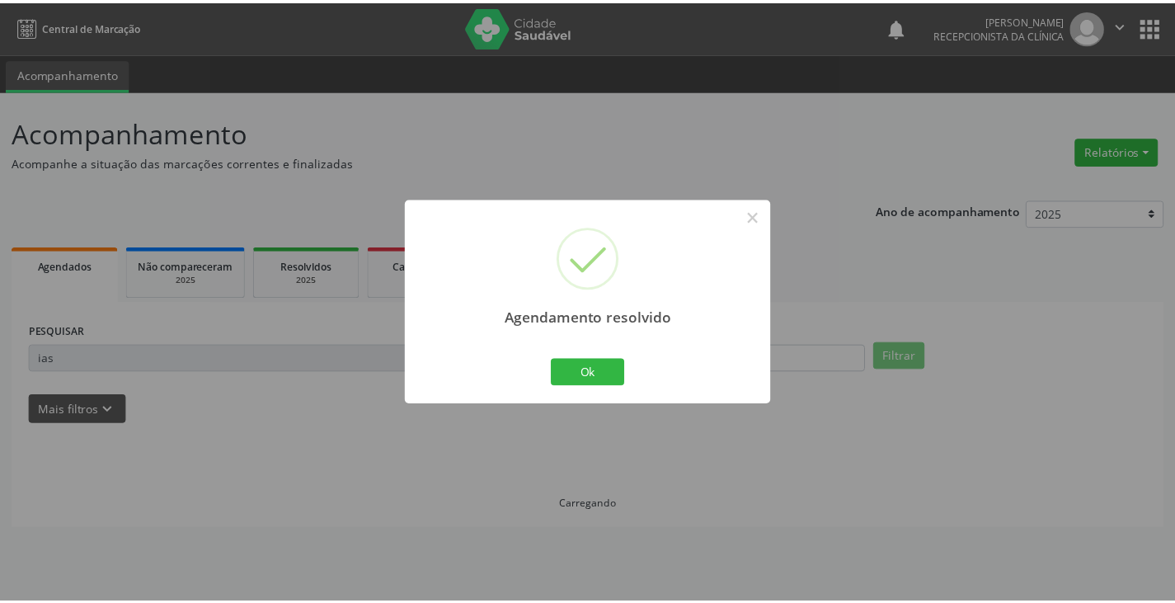
scroll to position [0, 0]
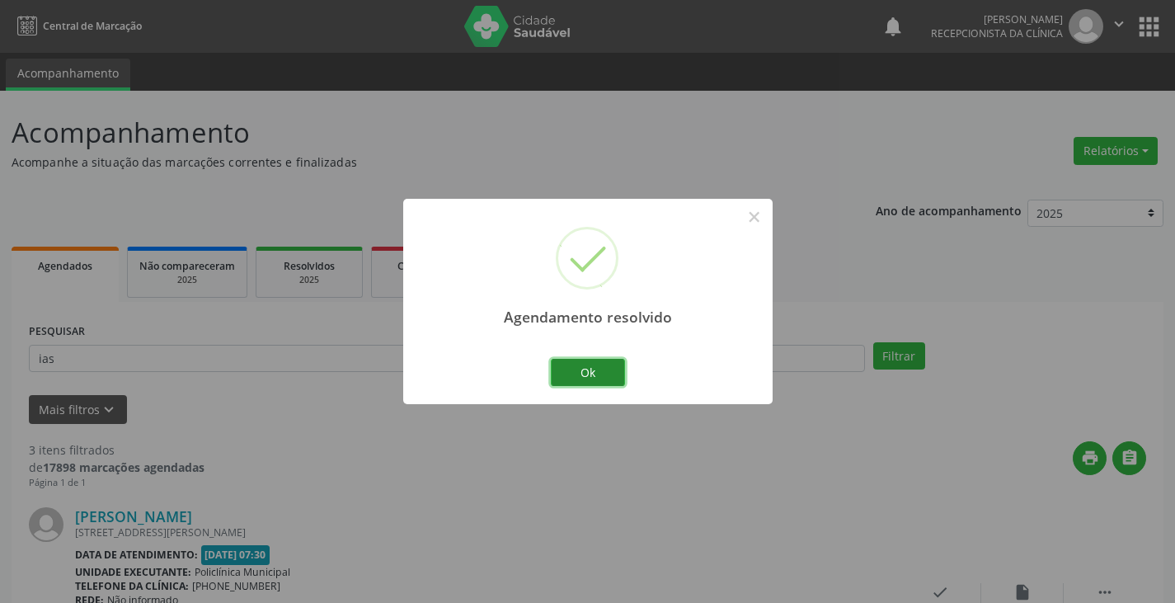
click at [584, 384] on button "Ok" at bounding box center [588, 373] width 74 height 28
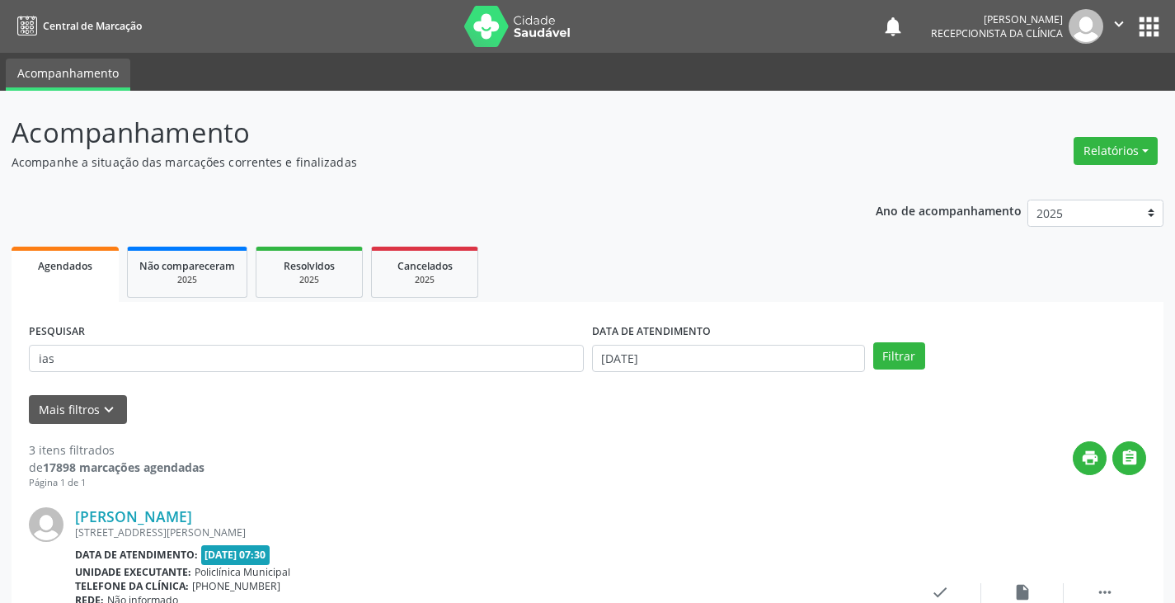
drag, startPoint x: 542, startPoint y: 373, endPoint x: 537, endPoint y: 363, distance: 11.1
click at [539, 368] on div "PESQUISAR ias" at bounding box center [306, 351] width 563 height 64
click at [536, 363] on input "ias" at bounding box center [306, 359] width 555 height 28
type input "i"
type input "[PERSON_NAME]"
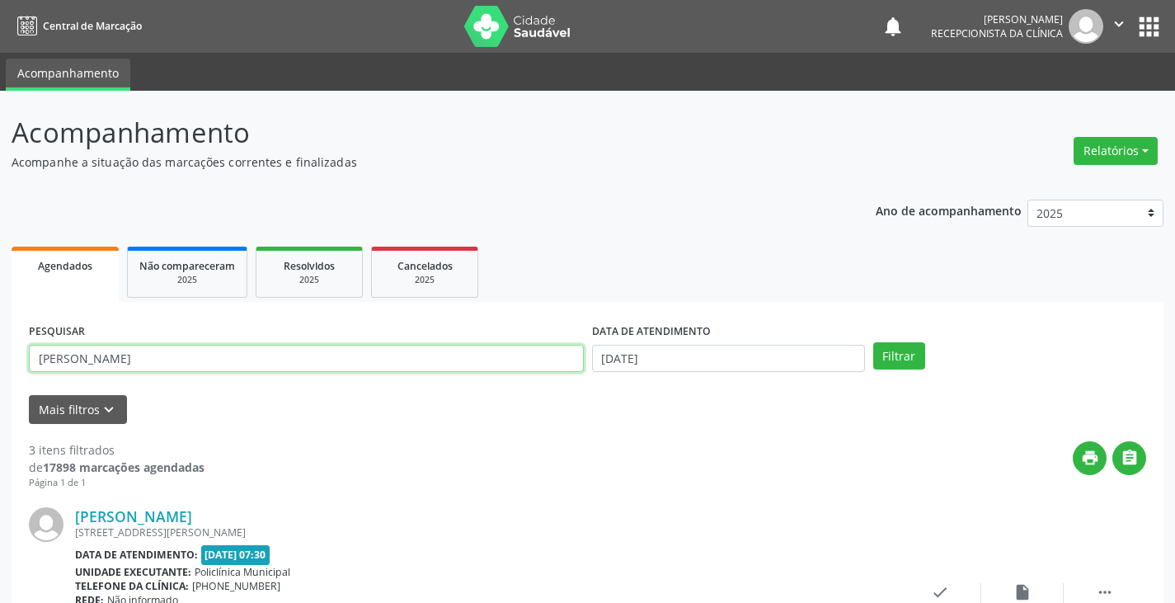
click at [873, 342] on button "Filtrar" at bounding box center [899, 356] width 52 height 28
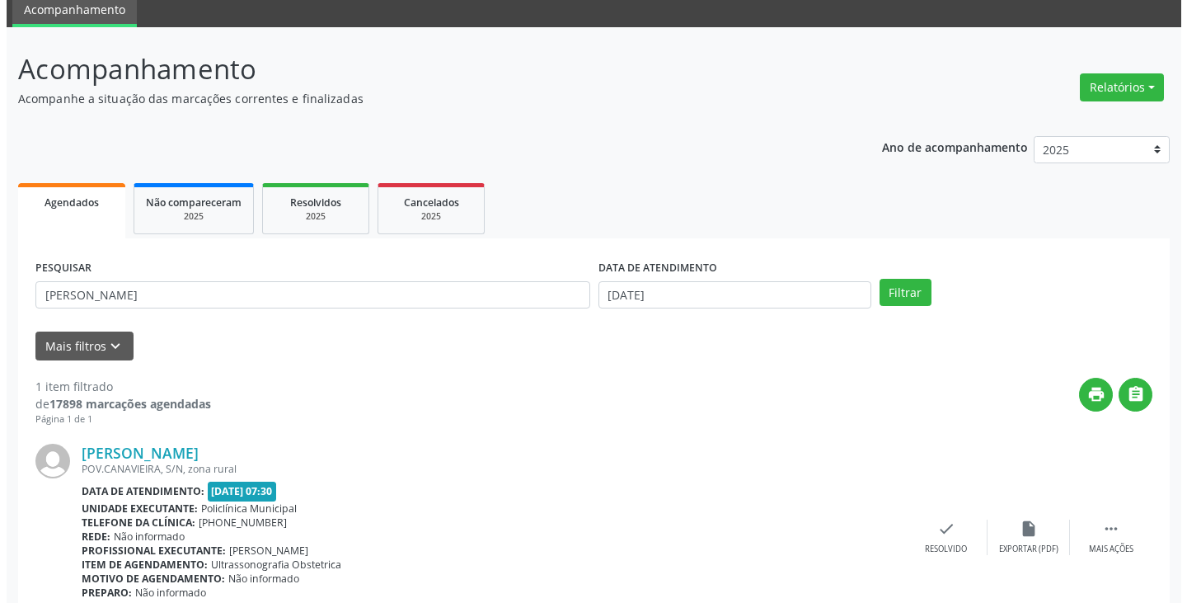
scroll to position [138, 0]
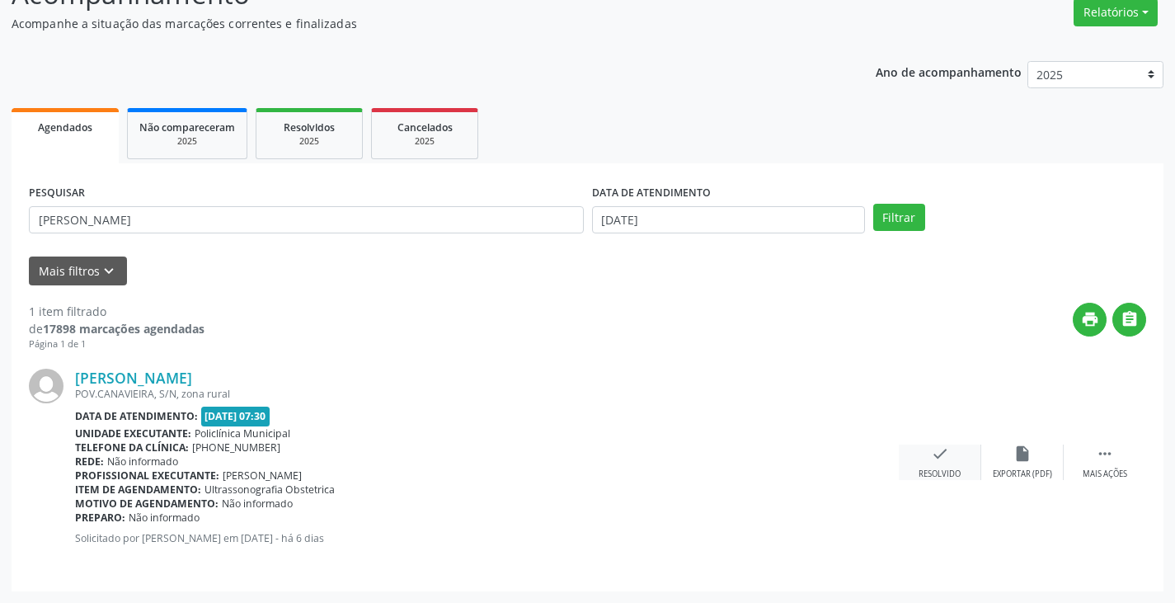
click at [934, 451] on icon "check" at bounding box center [940, 453] width 18 height 18
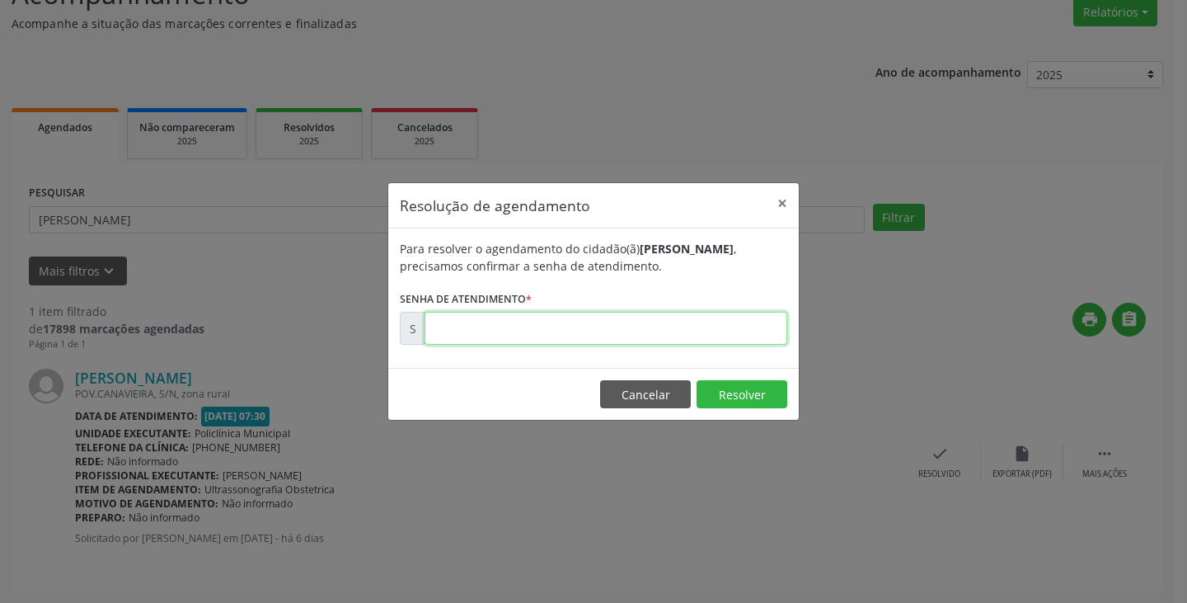
click at [730, 331] on input "text" at bounding box center [606, 328] width 363 height 33
type input "00176466"
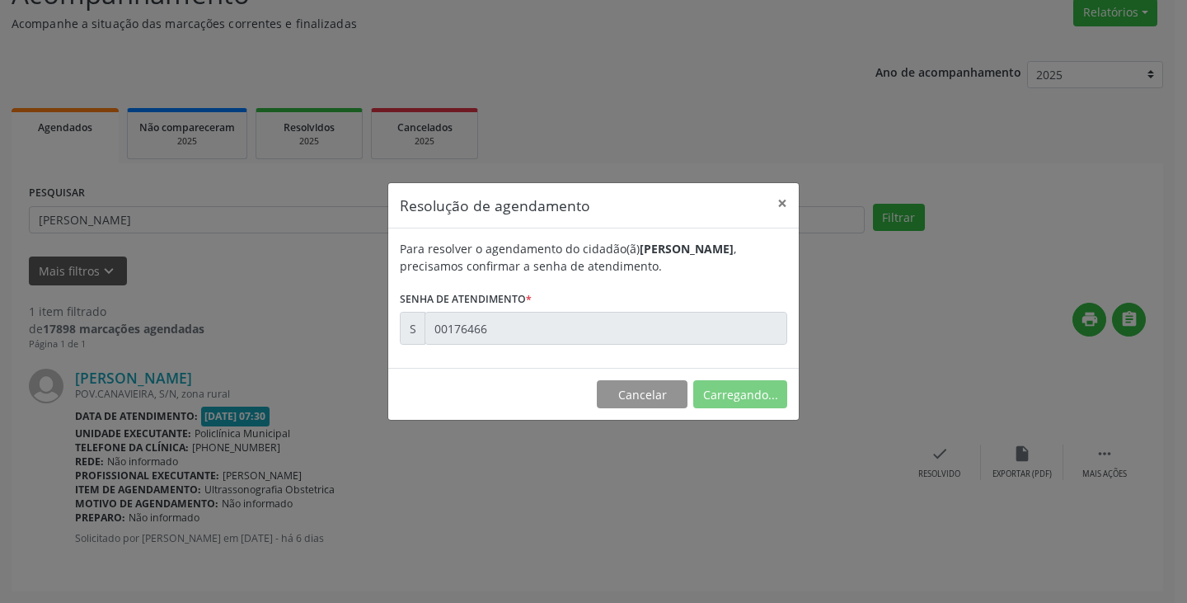
scroll to position [0, 0]
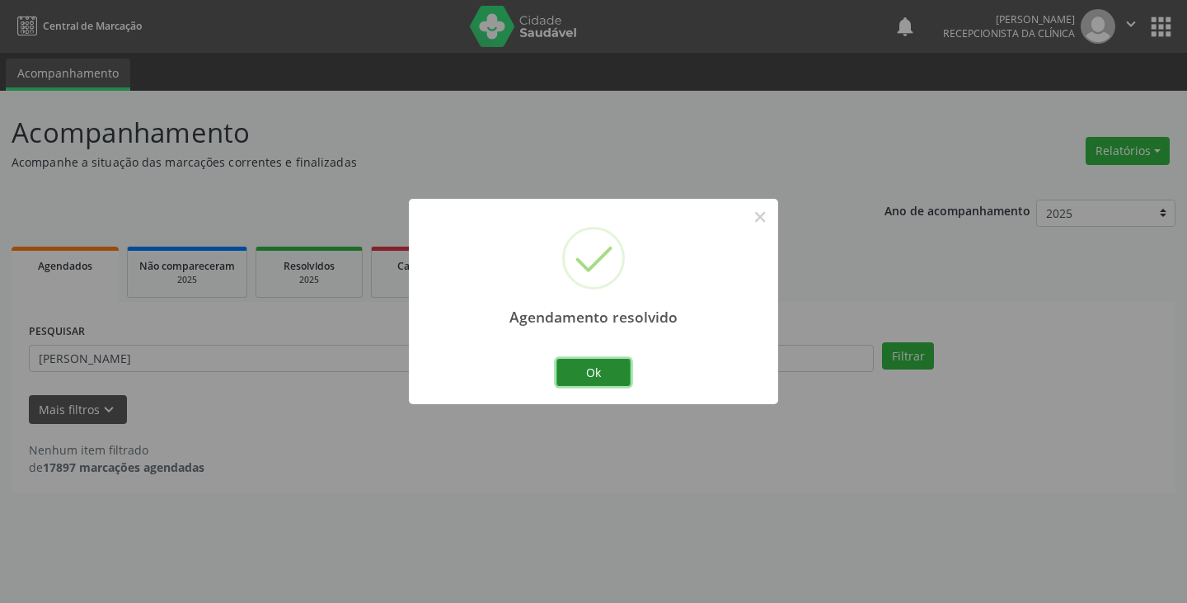
click at [610, 378] on button "Ok" at bounding box center [593, 373] width 74 height 28
